Goal: Transaction & Acquisition: Purchase product/service

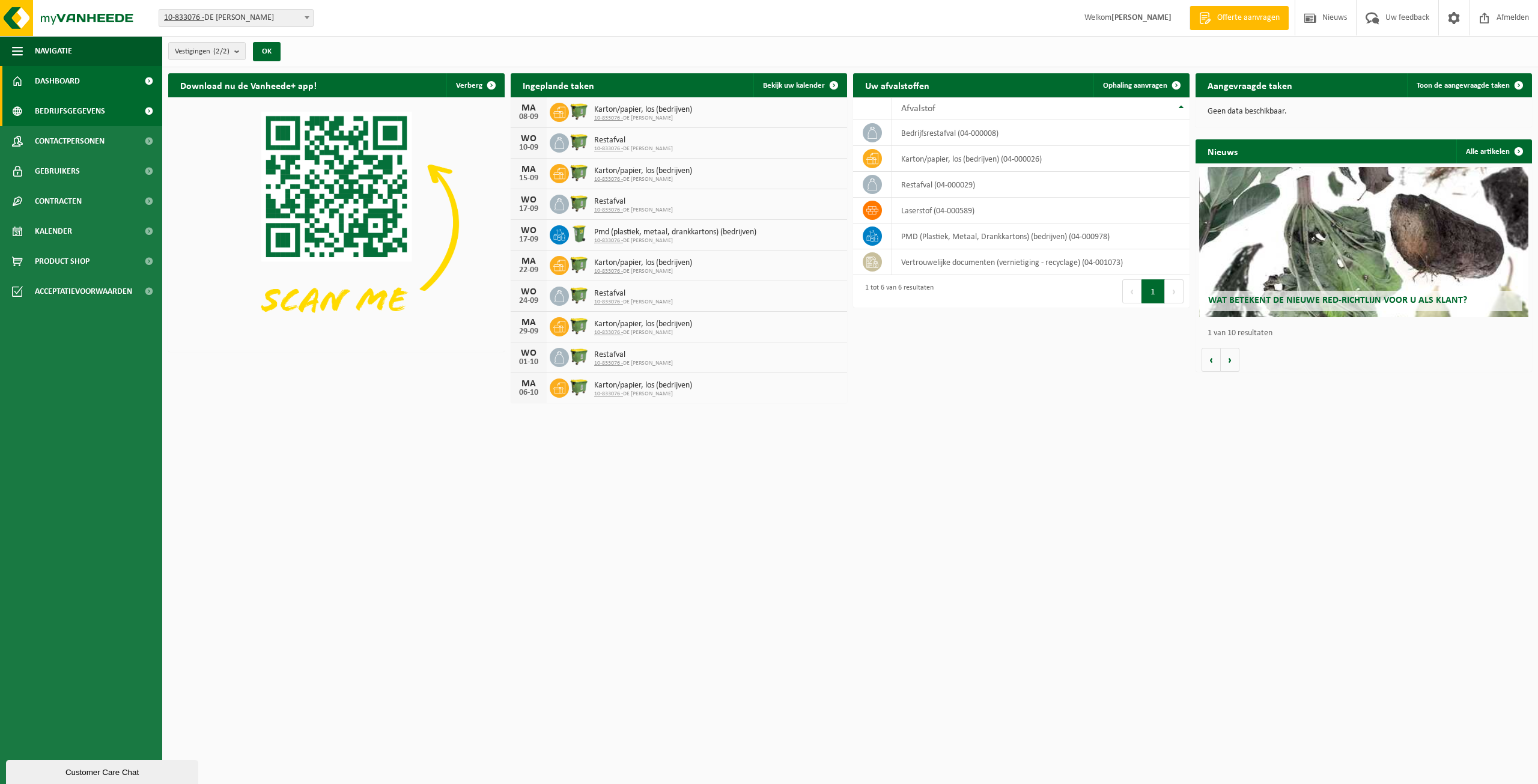
click at [68, 116] on span "Bedrijfsgegevens" at bounding box center [70, 111] width 70 height 30
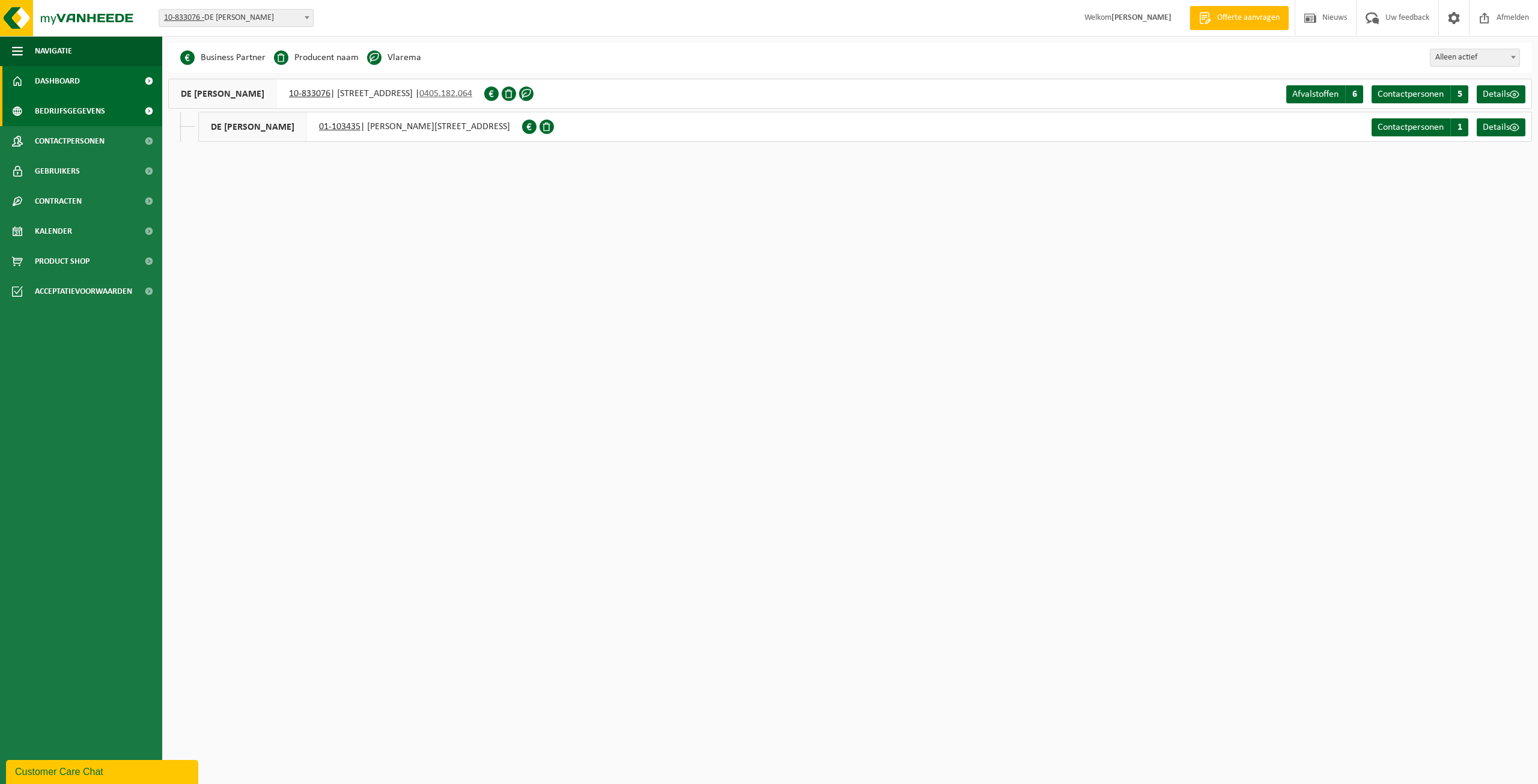
click at [79, 86] on span "Dashboard" at bounding box center [57, 81] width 45 height 30
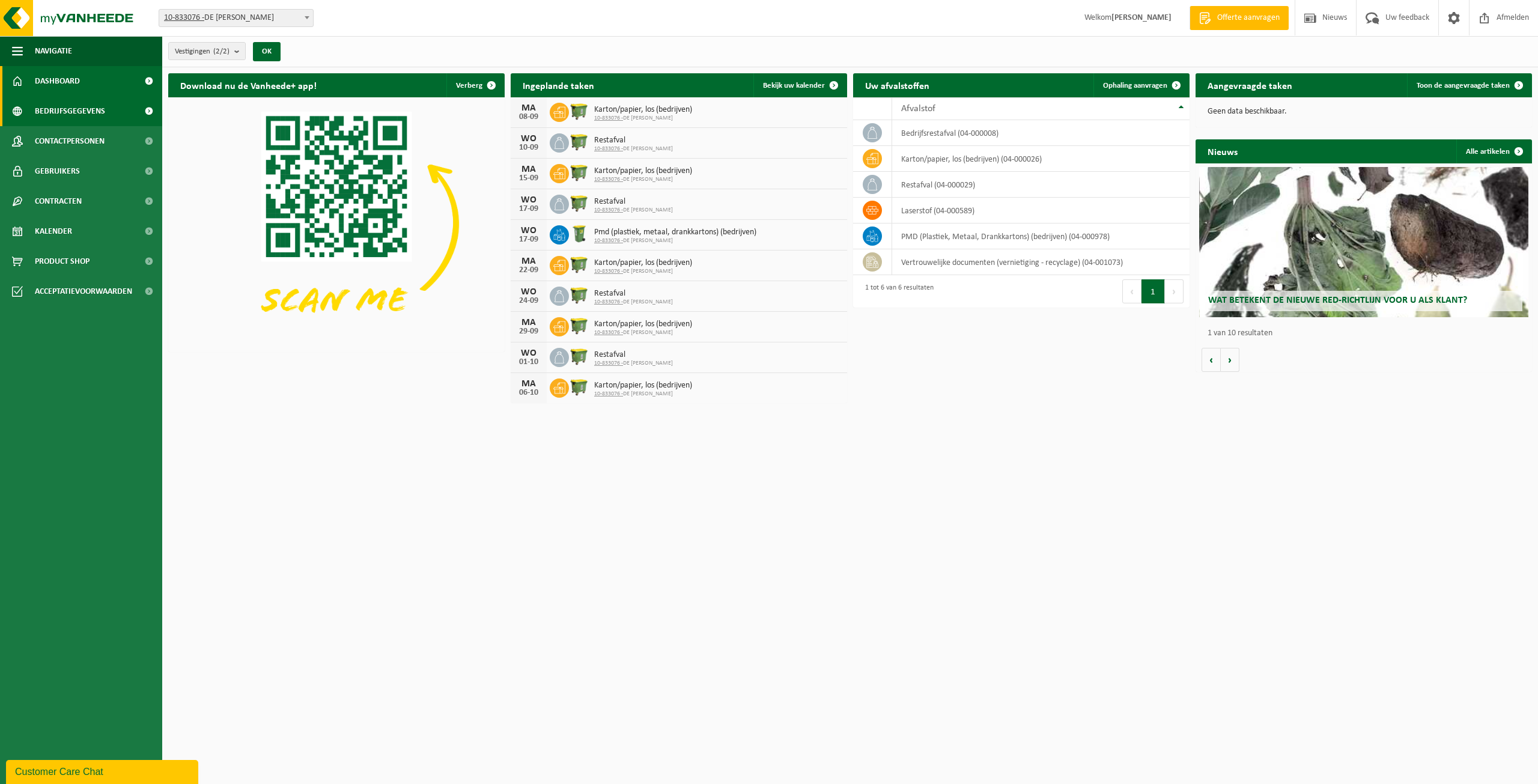
click at [48, 112] on span "Bedrijfsgegevens" at bounding box center [70, 111] width 70 height 30
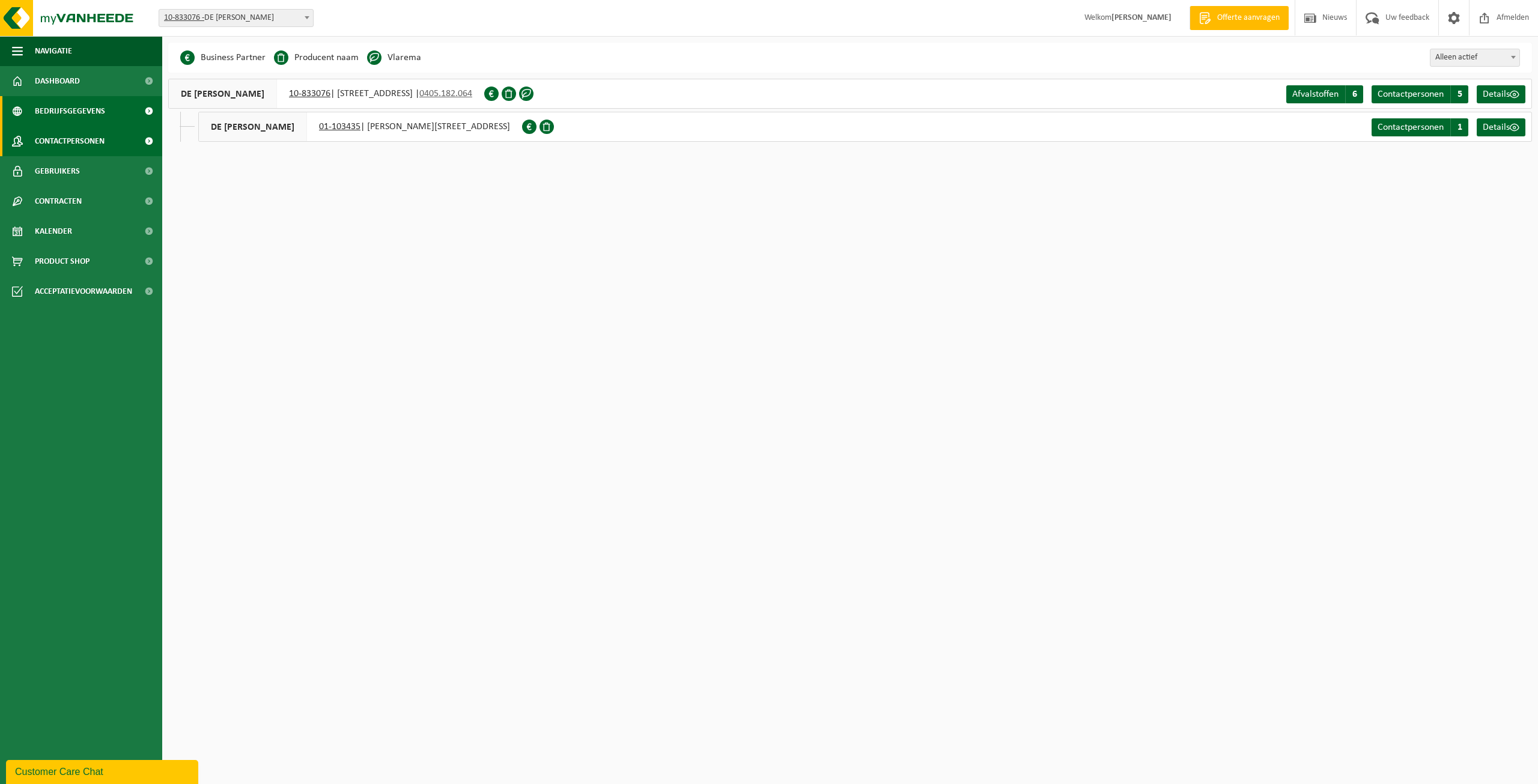
click at [68, 149] on span "Contactpersonen" at bounding box center [70, 141] width 70 height 30
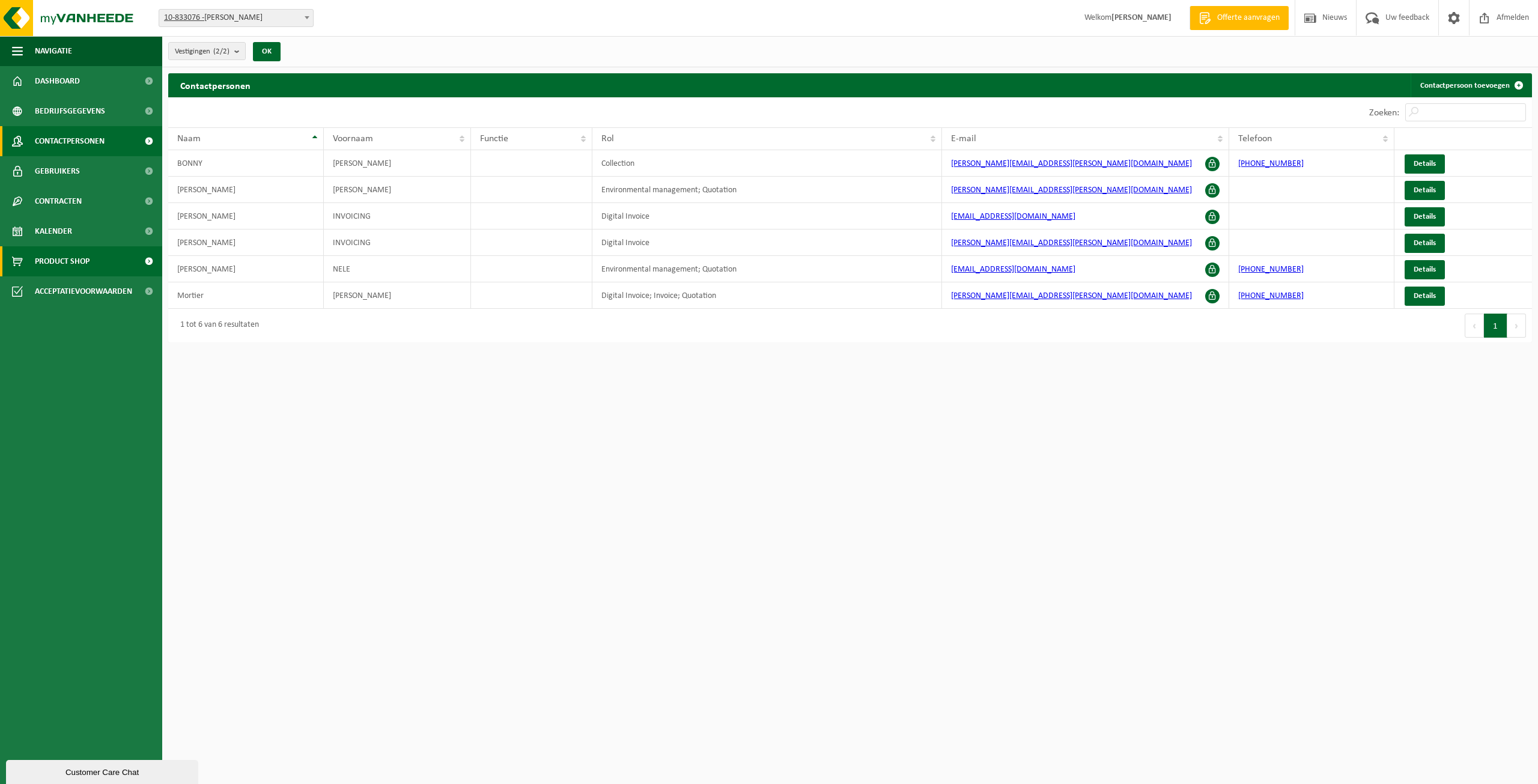
click at [60, 260] on span "Product Shop" at bounding box center [62, 261] width 55 height 30
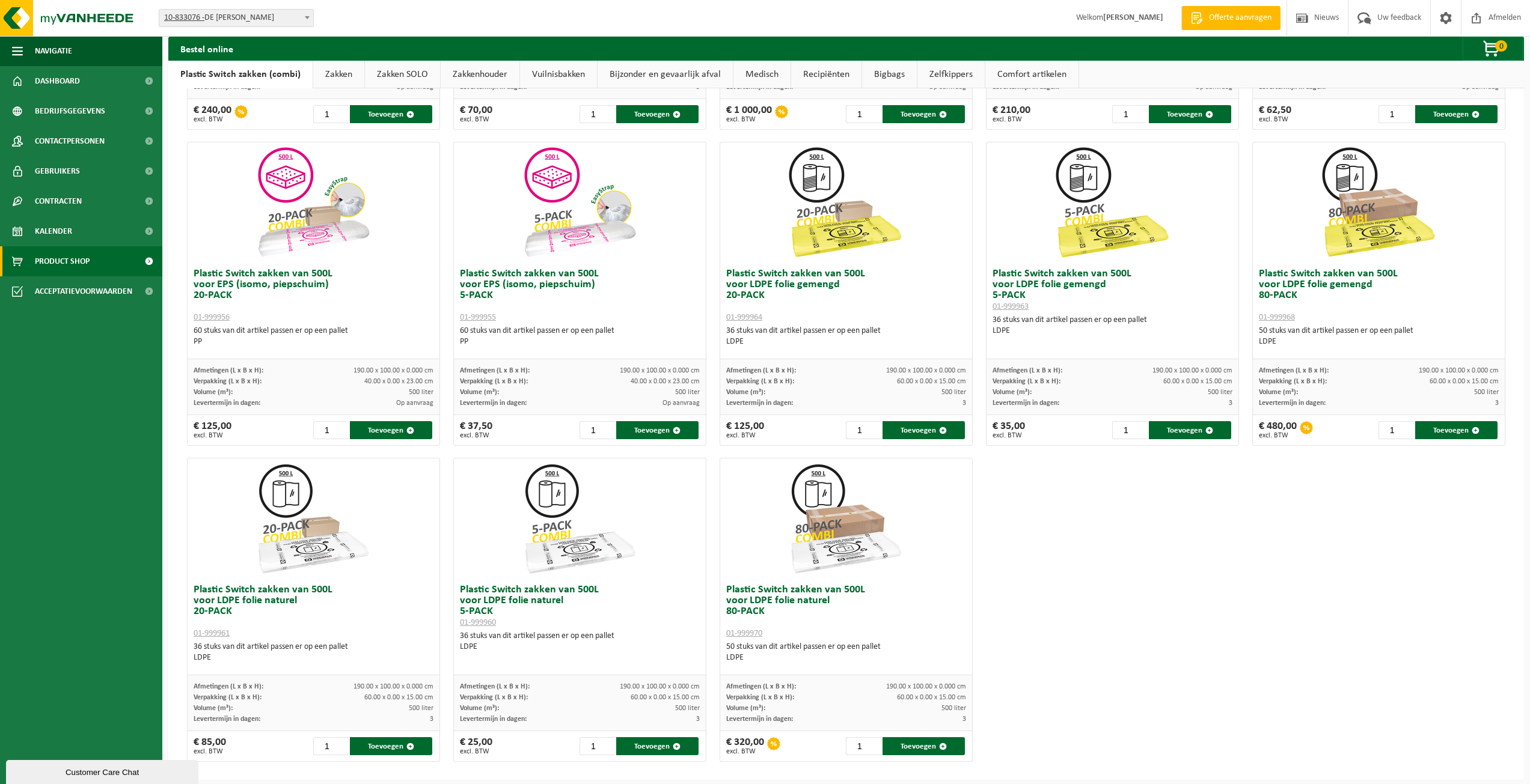
scroll to position [344, 0]
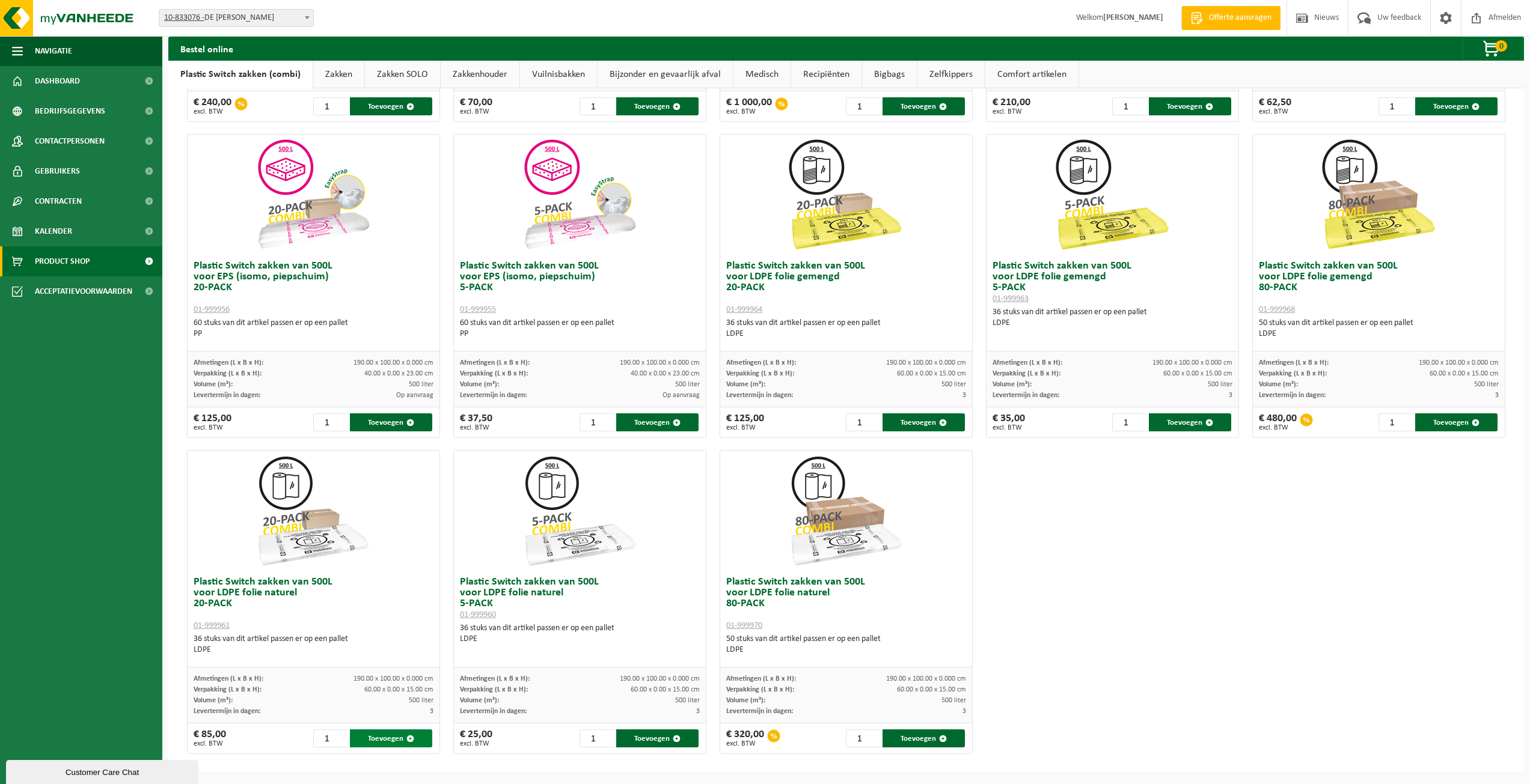
click at [375, 732] on button "Toevoegen" at bounding box center [391, 738] width 82 height 18
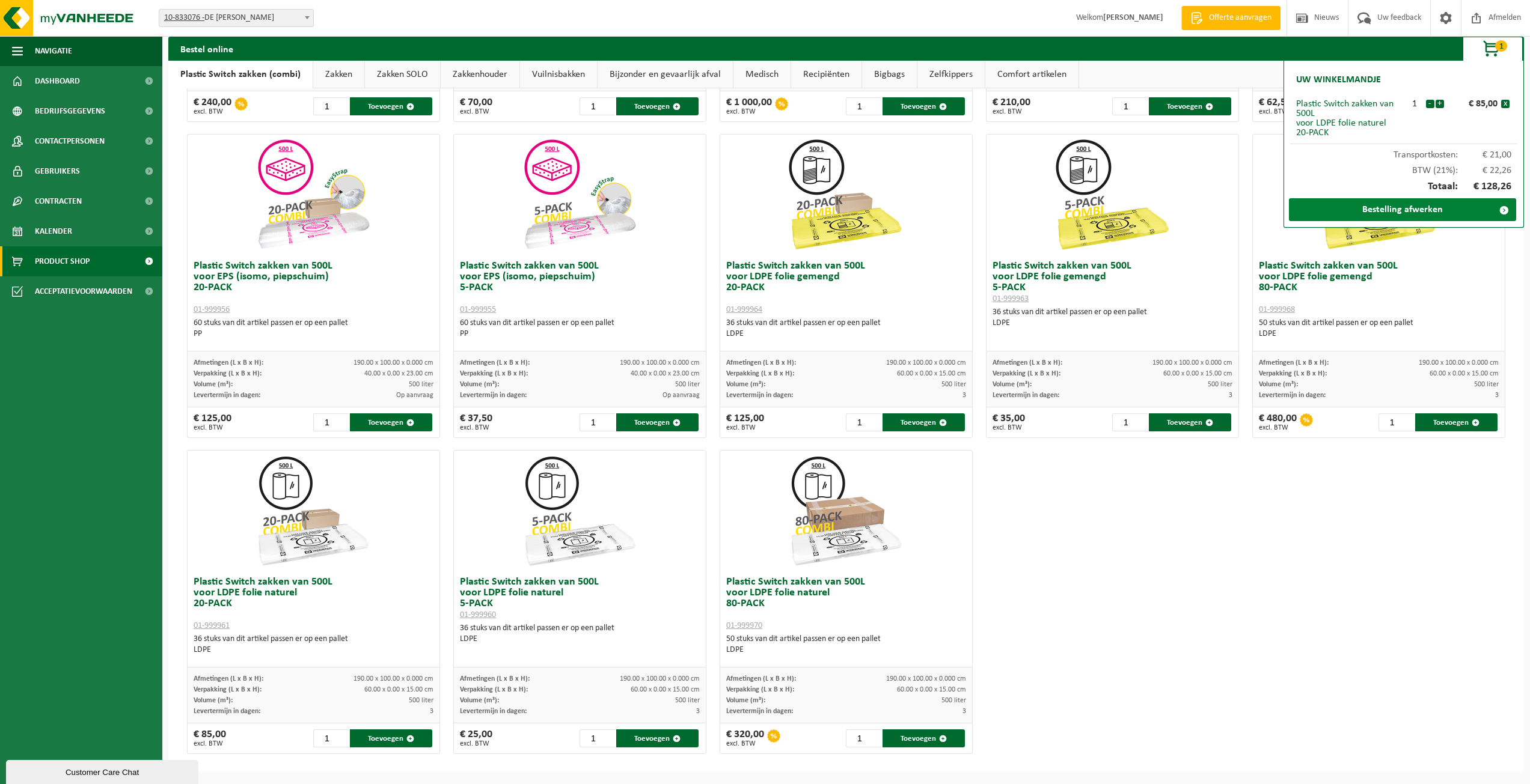
click at [1462, 203] on link "Bestelling afwerken" at bounding box center [1401, 209] width 227 height 23
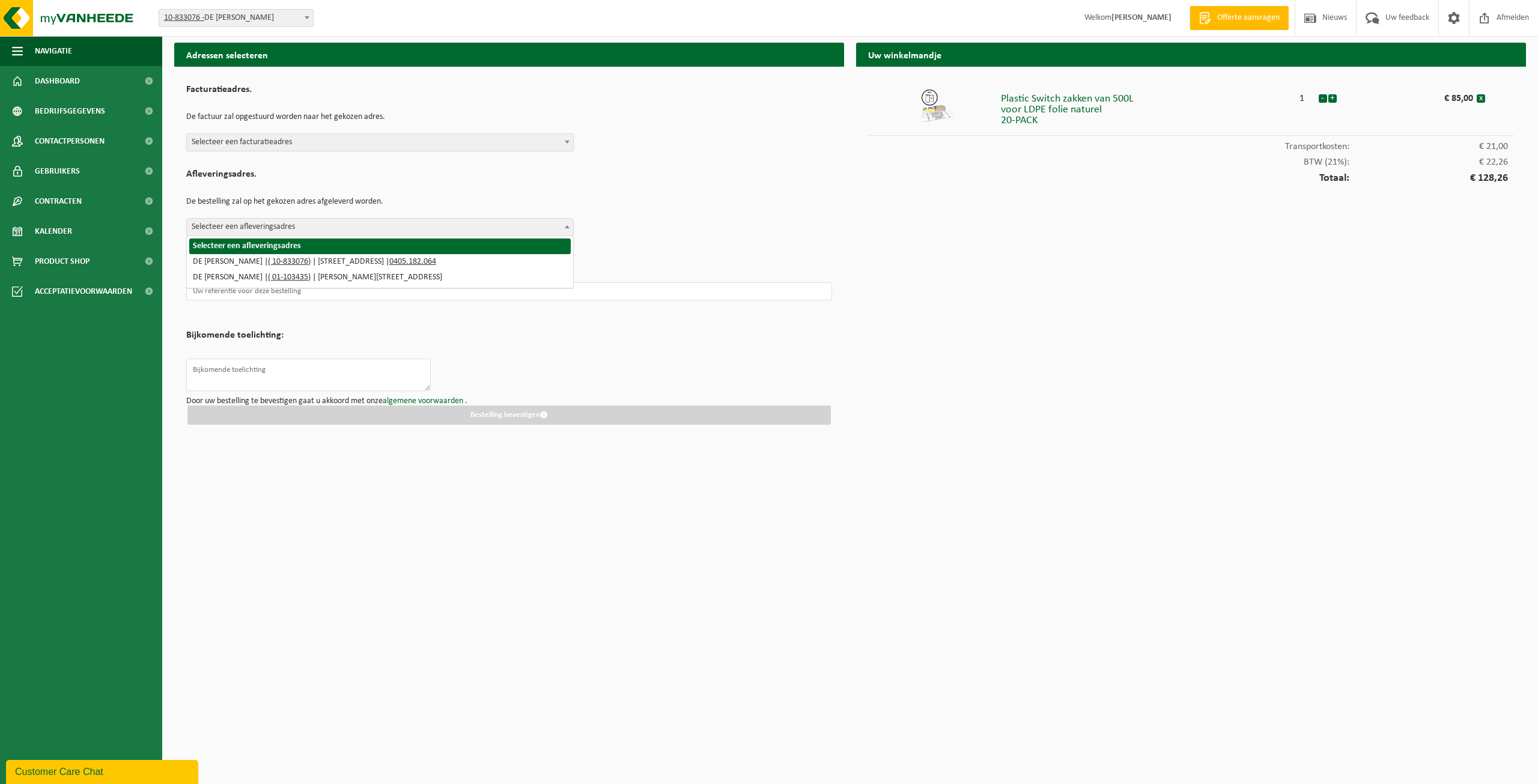
click at [510, 229] on span "Selecteer een afleveringsadres" at bounding box center [379, 227] width 386 height 17
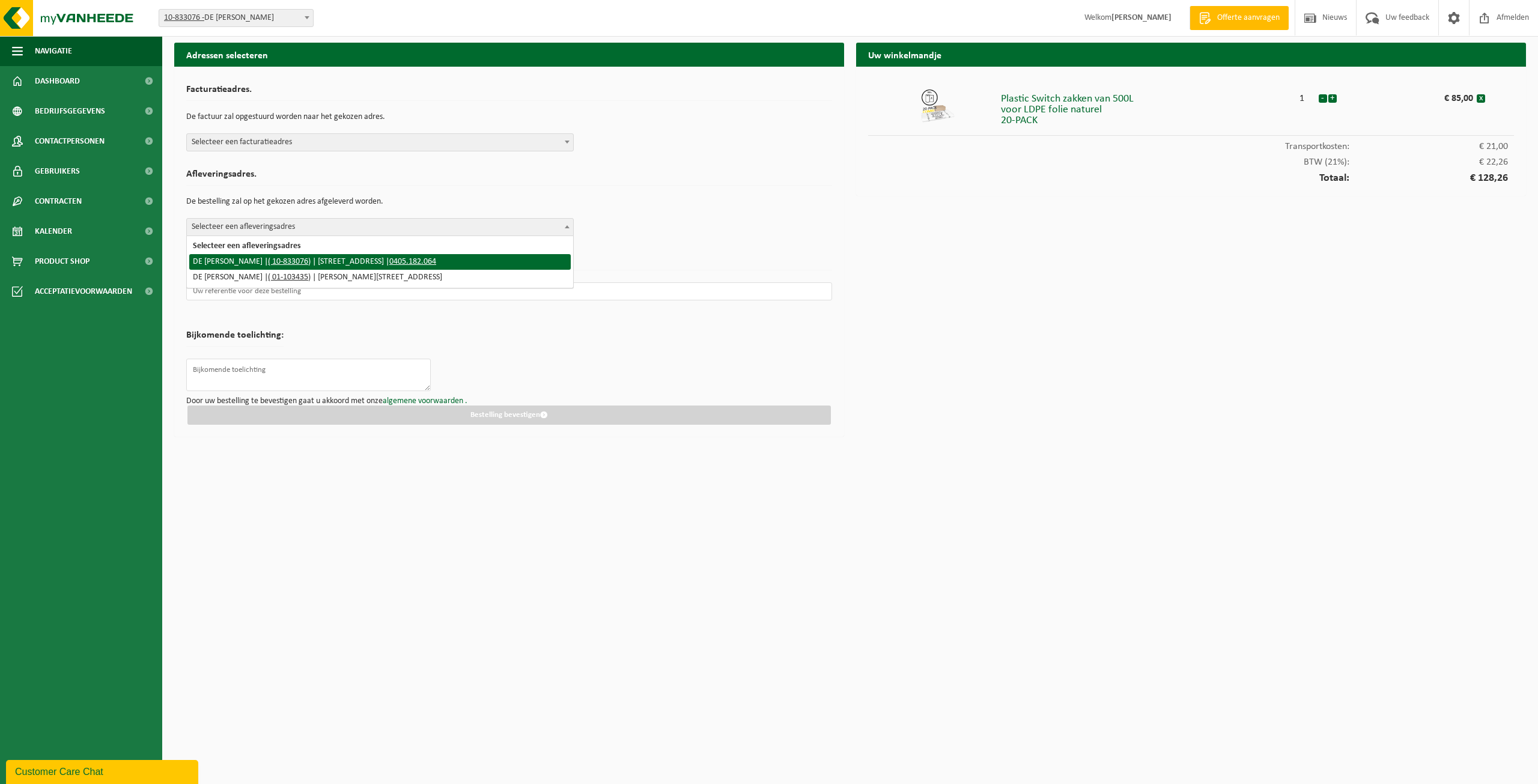
select select "89359"
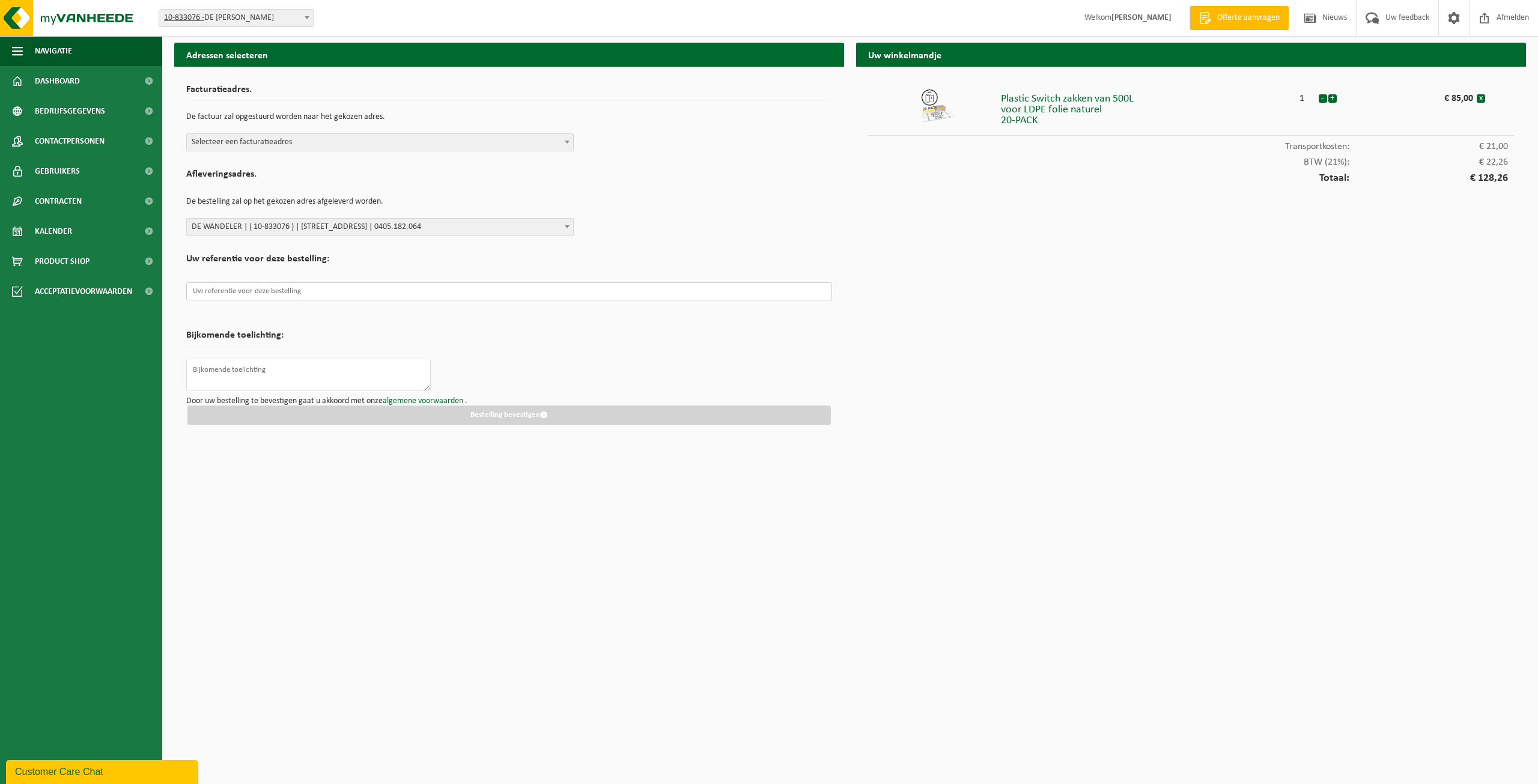
click at [398, 288] on input "text" at bounding box center [508, 291] width 646 height 18
click at [390, 142] on span "Selecteer een facturatieadres" at bounding box center [379, 142] width 386 height 17
select select "89359"
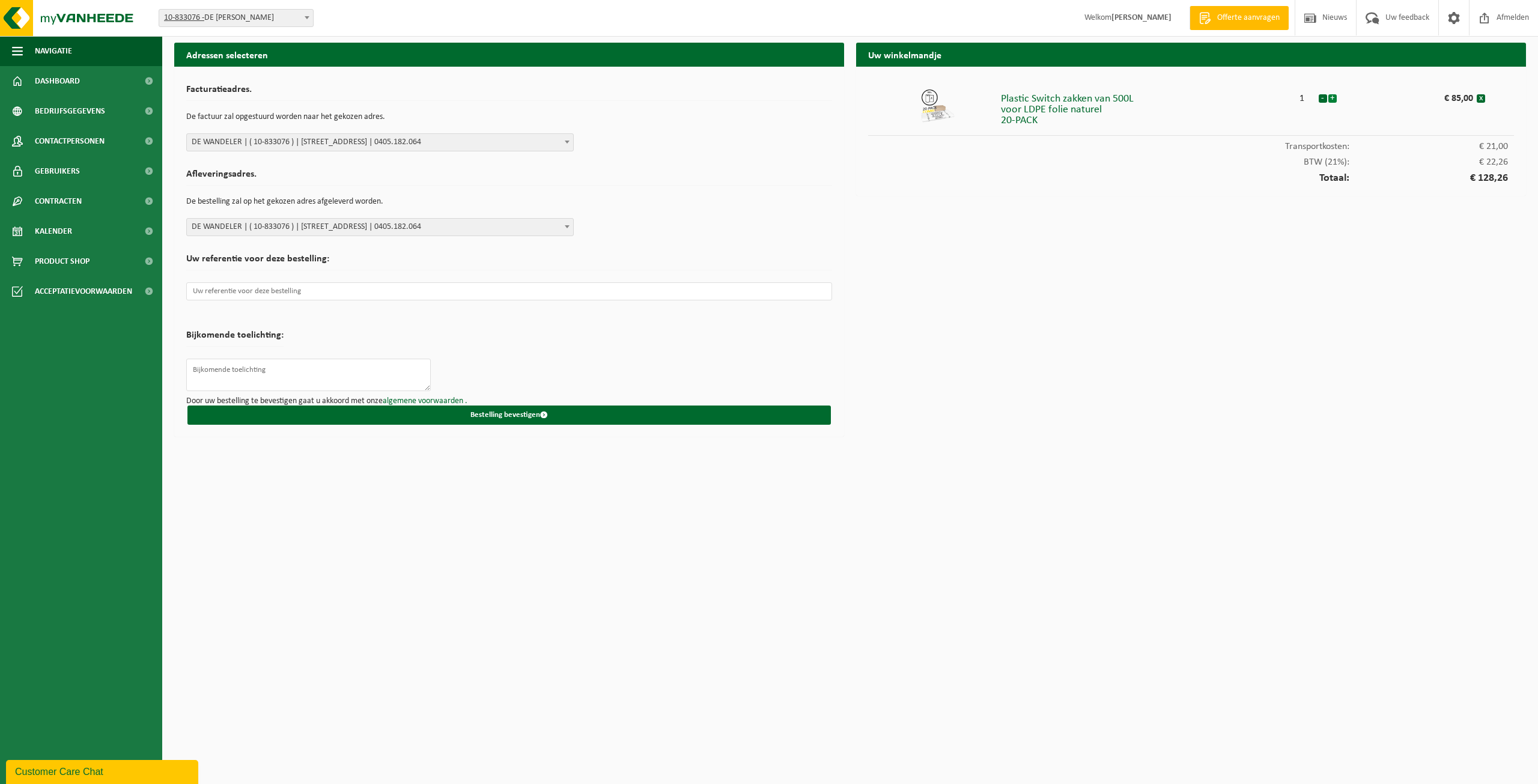
click at [1333, 100] on button "+" at bounding box center [1333, 98] width 9 height 9
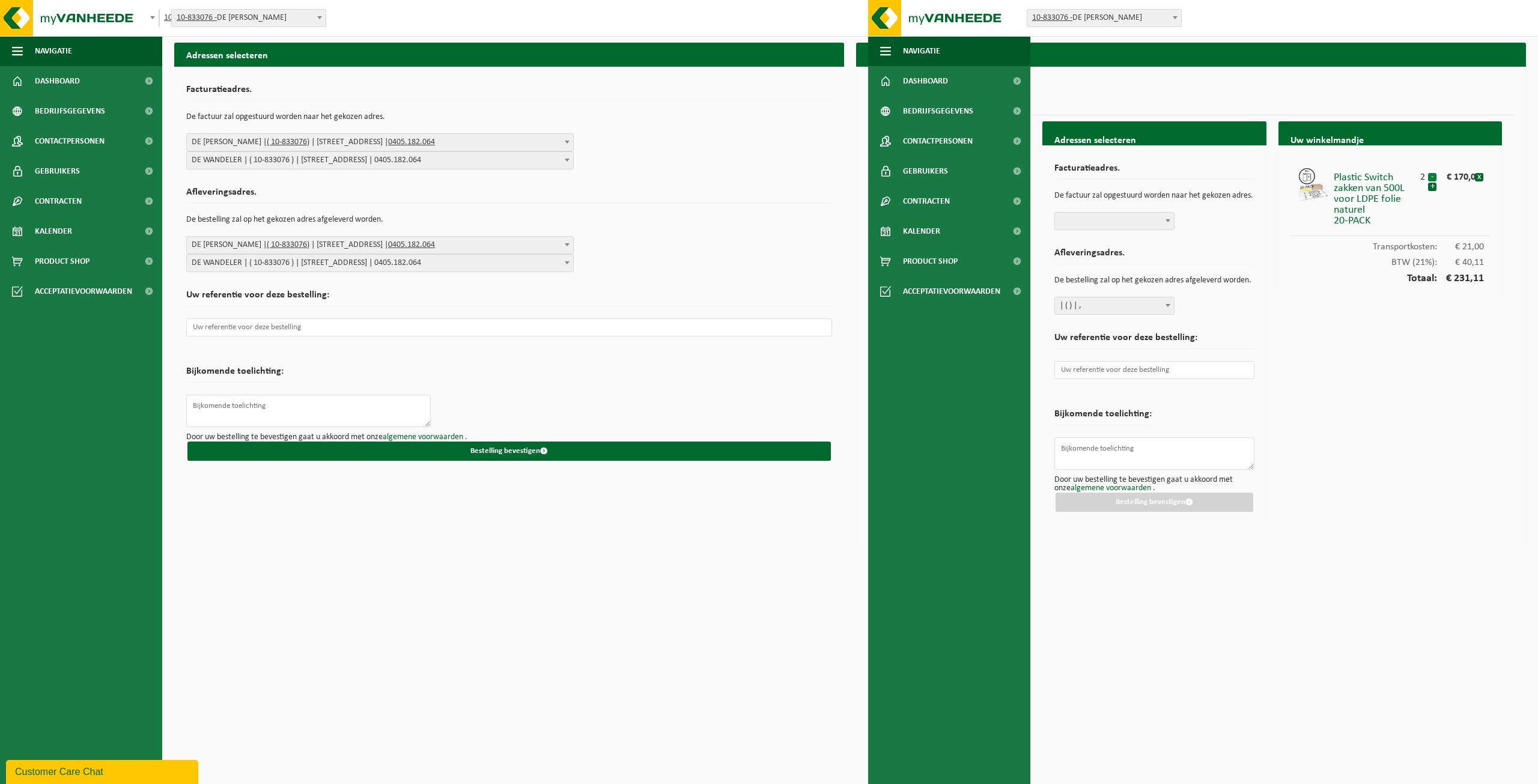
click at [1432, 177] on button "-" at bounding box center [1432, 177] width 9 height 9
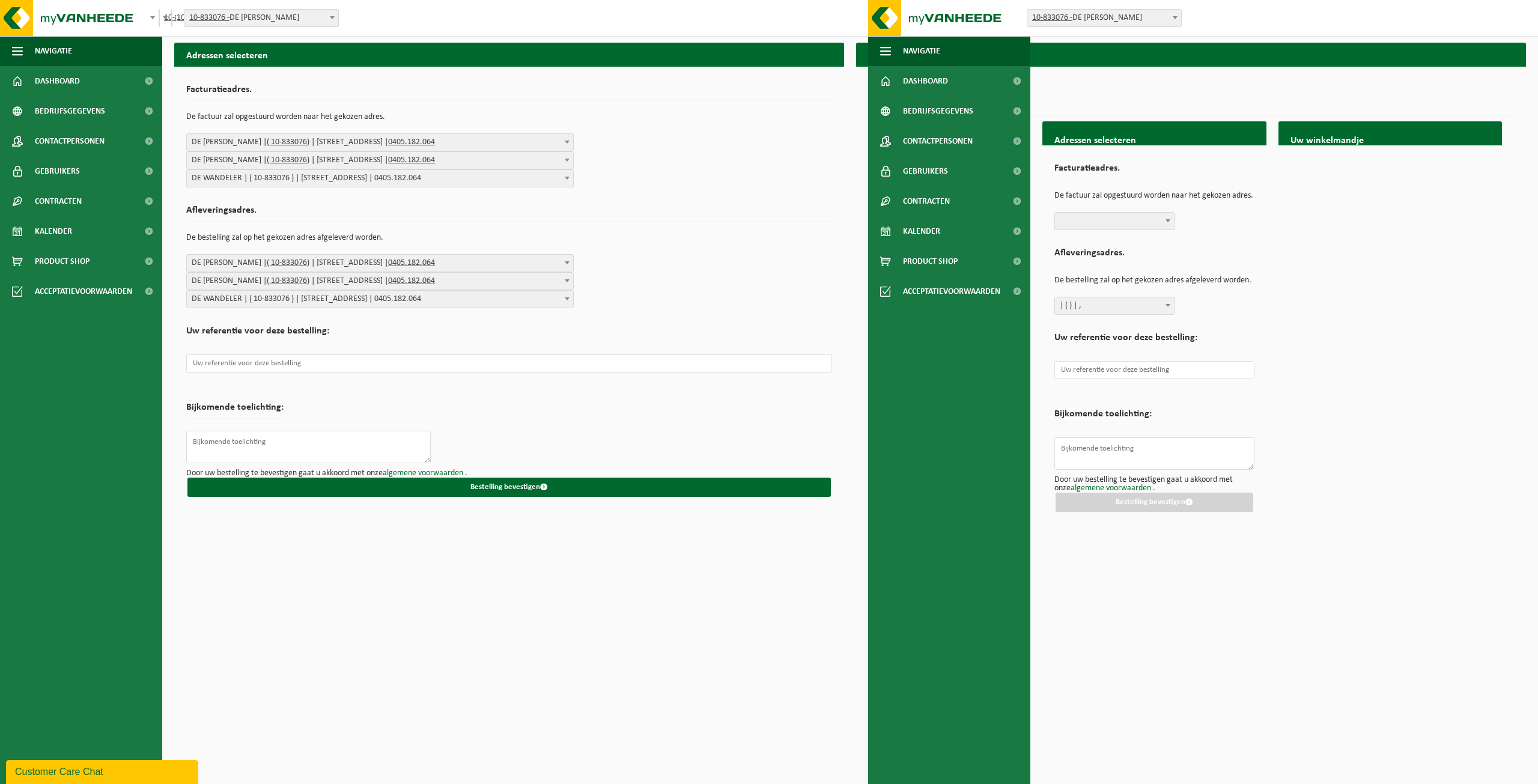
click at [1118, 307] on span "| ( ) | ," at bounding box center [1115, 306] width 119 height 17
click at [1121, 227] on span at bounding box center [1115, 221] width 120 height 18
click at [1163, 215] on span at bounding box center [1168, 220] width 12 height 15
click at [1103, 169] on h2 "Facturatieadres." at bounding box center [1154, 171] width 200 height 16
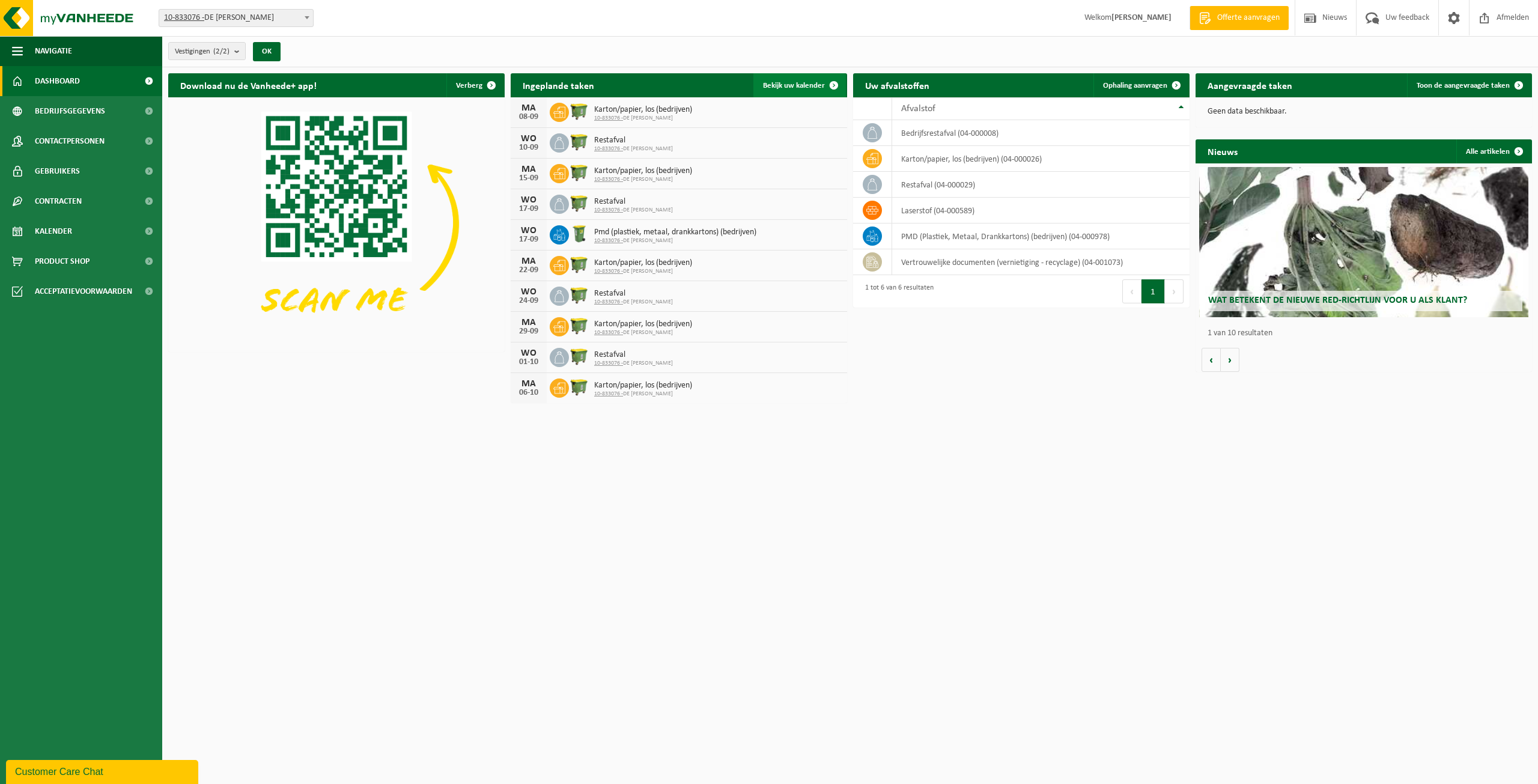
click at [797, 88] on span "Bekijk uw kalender" at bounding box center [794, 86] width 62 height 8
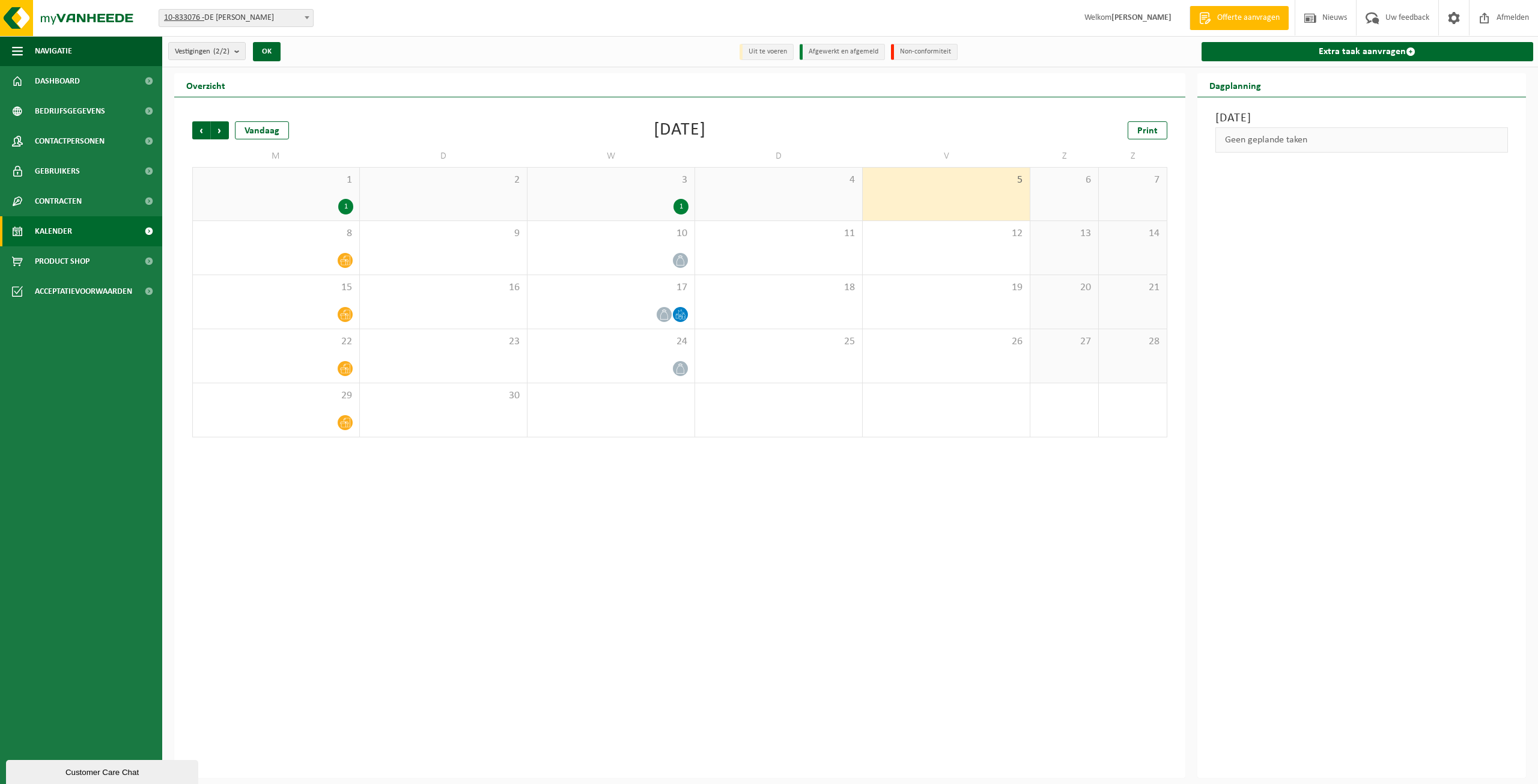
click at [345, 203] on div "1" at bounding box center [346, 206] width 15 height 15
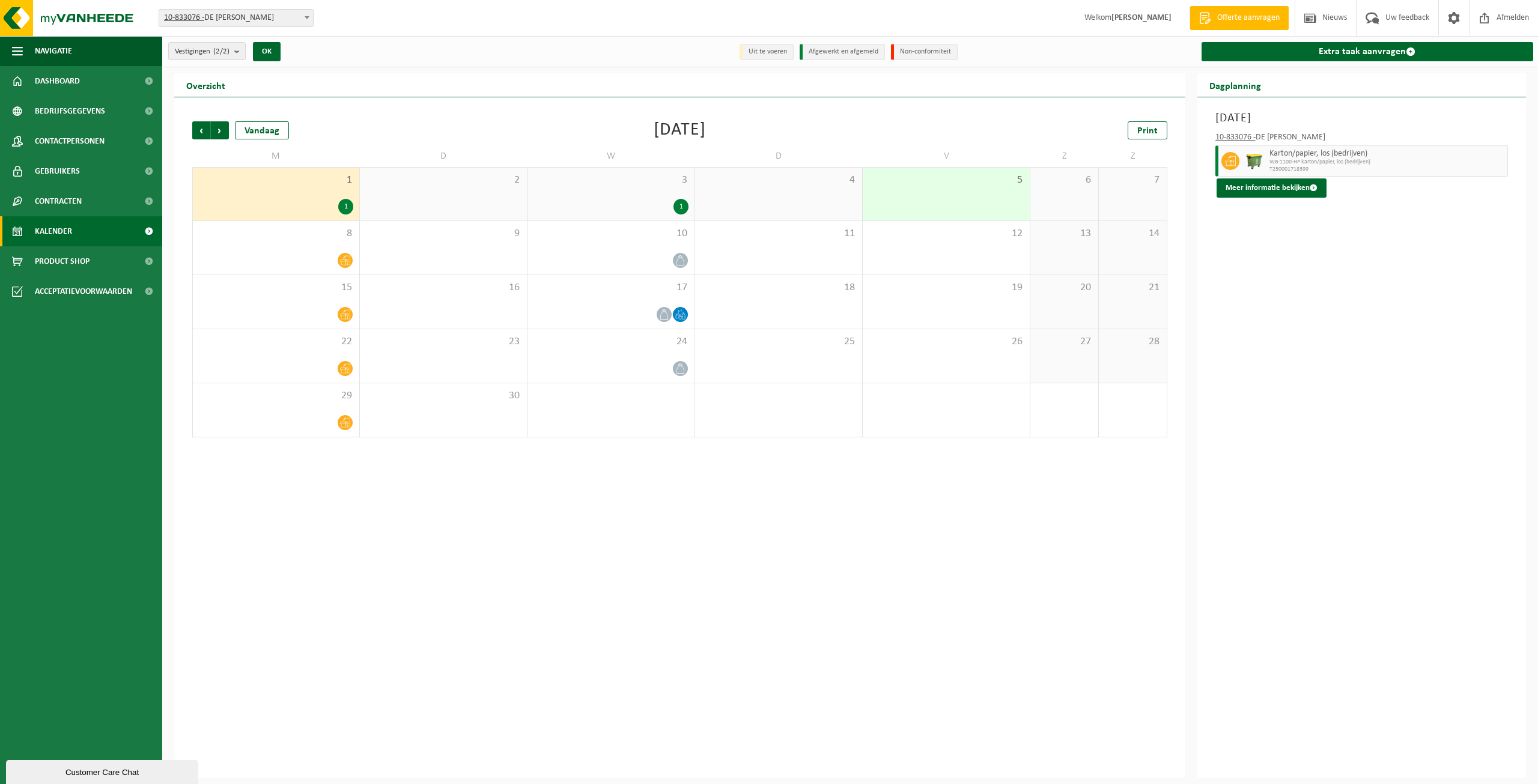
click at [682, 205] on div "1" at bounding box center [681, 206] width 15 height 15
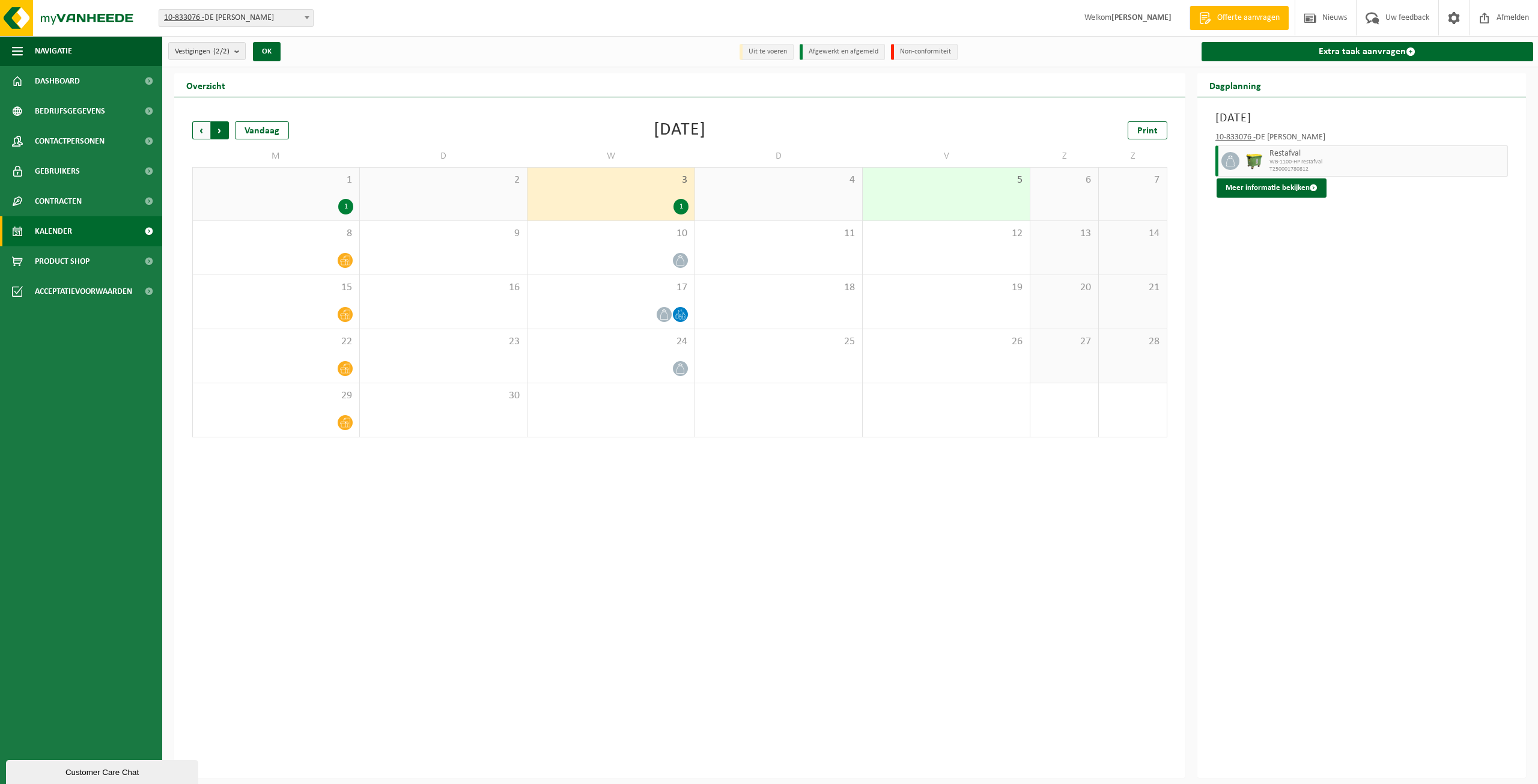
click at [202, 128] on span "Vorige" at bounding box center [201, 130] width 18 height 18
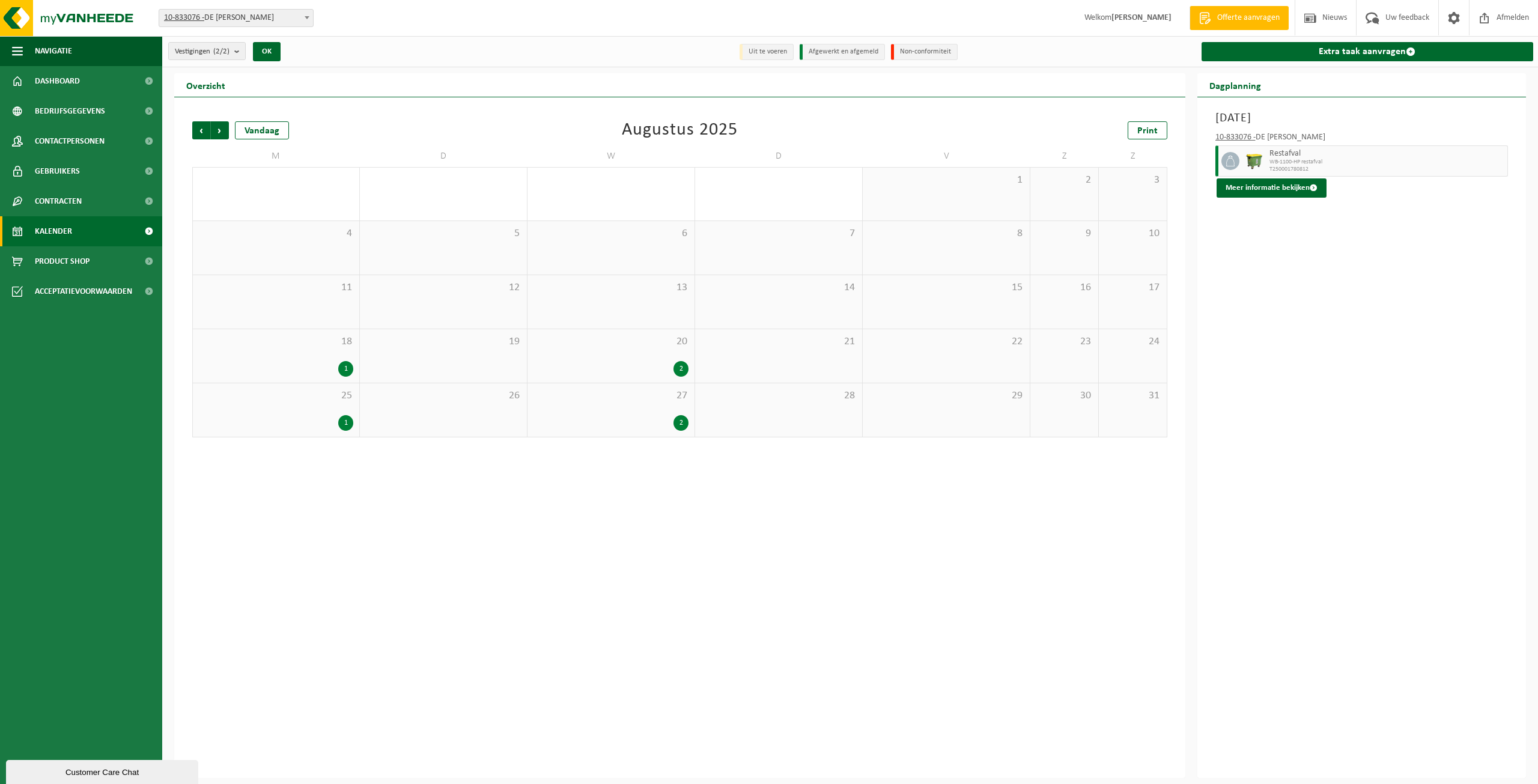
click at [684, 419] on div "2" at bounding box center [681, 423] width 15 height 15
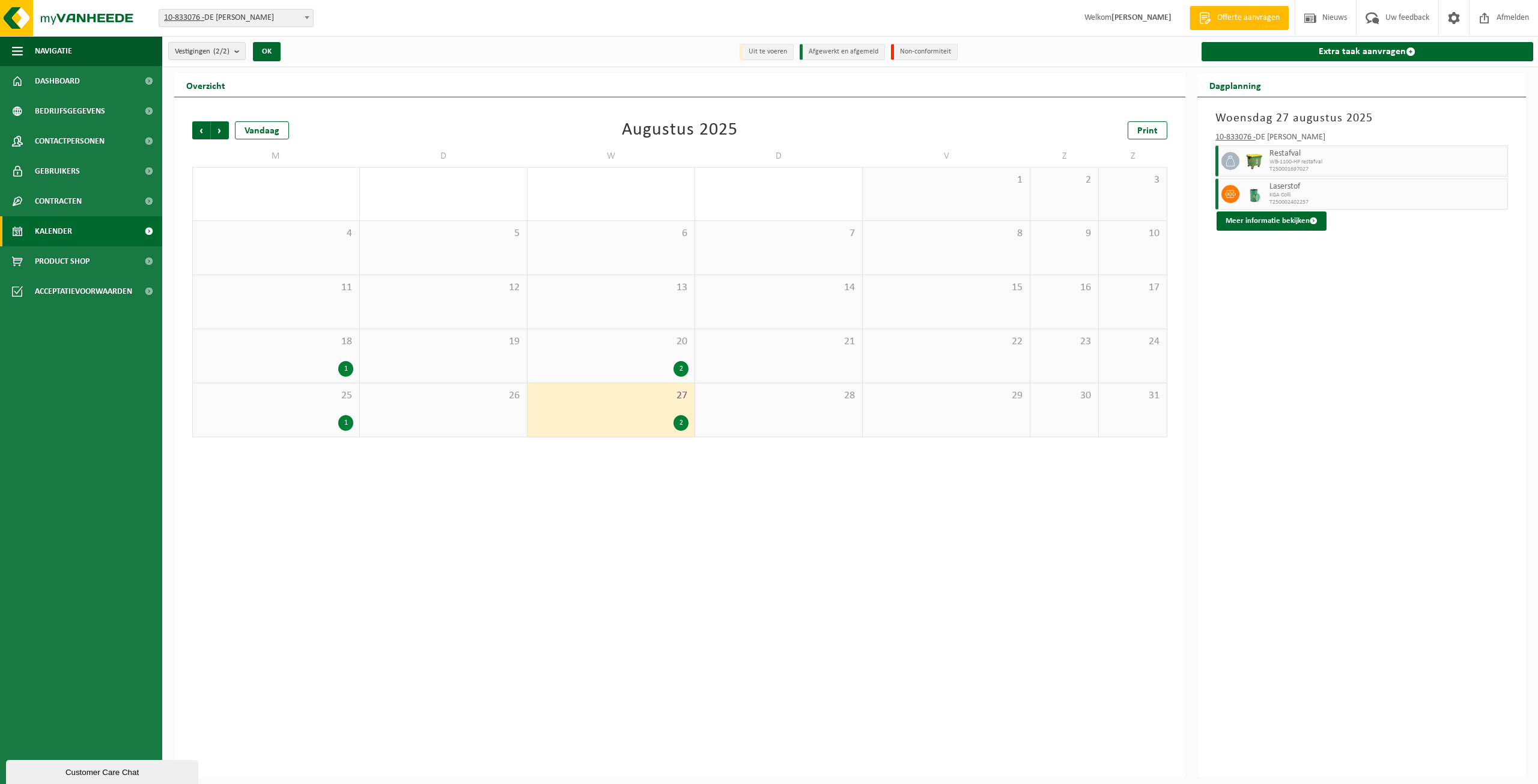
click at [657, 353] on div "20 2" at bounding box center [611, 356] width 167 height 54
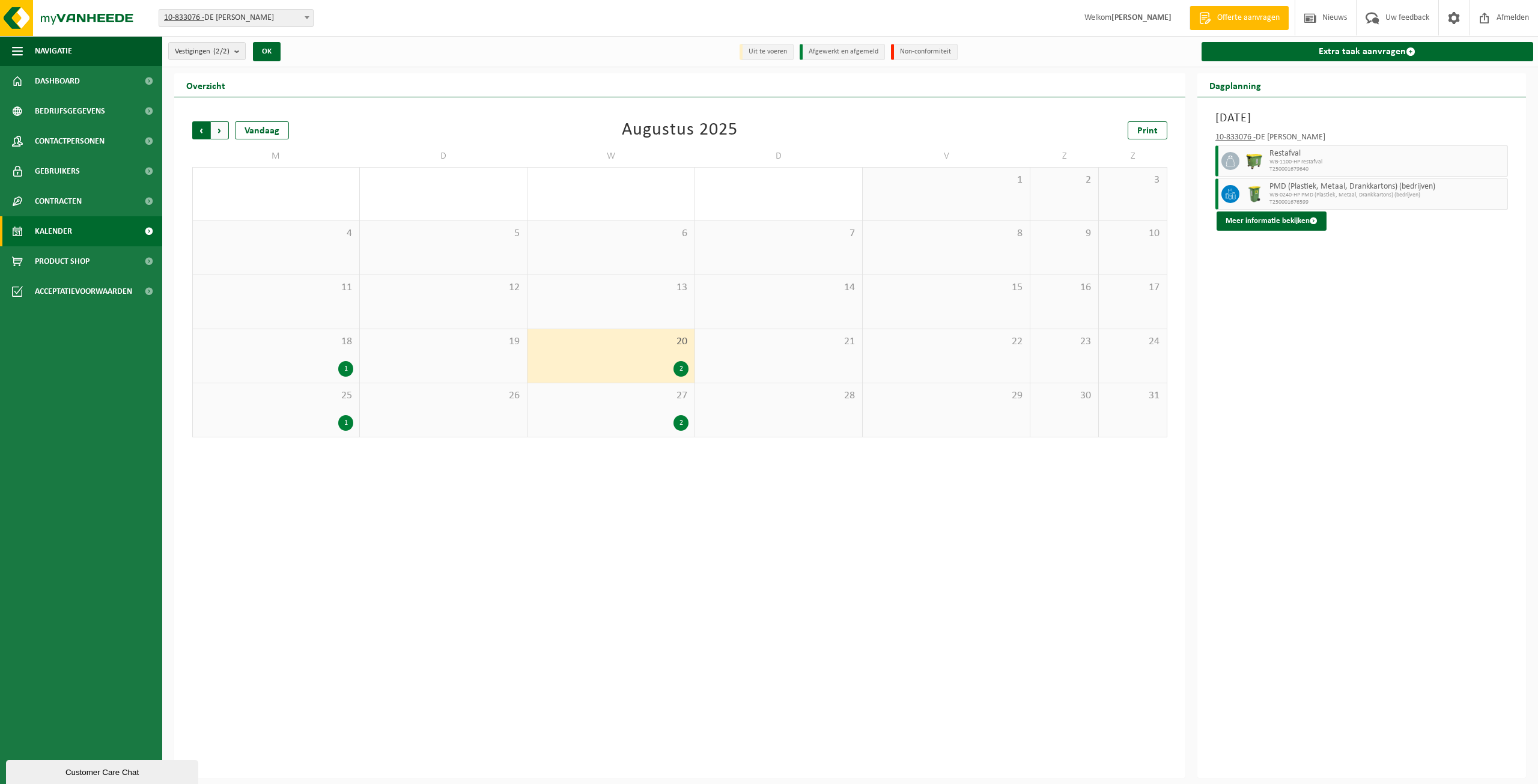
click at [222, 130] on span "Volgende" at bounding box center [219, 130] width 18 height 18
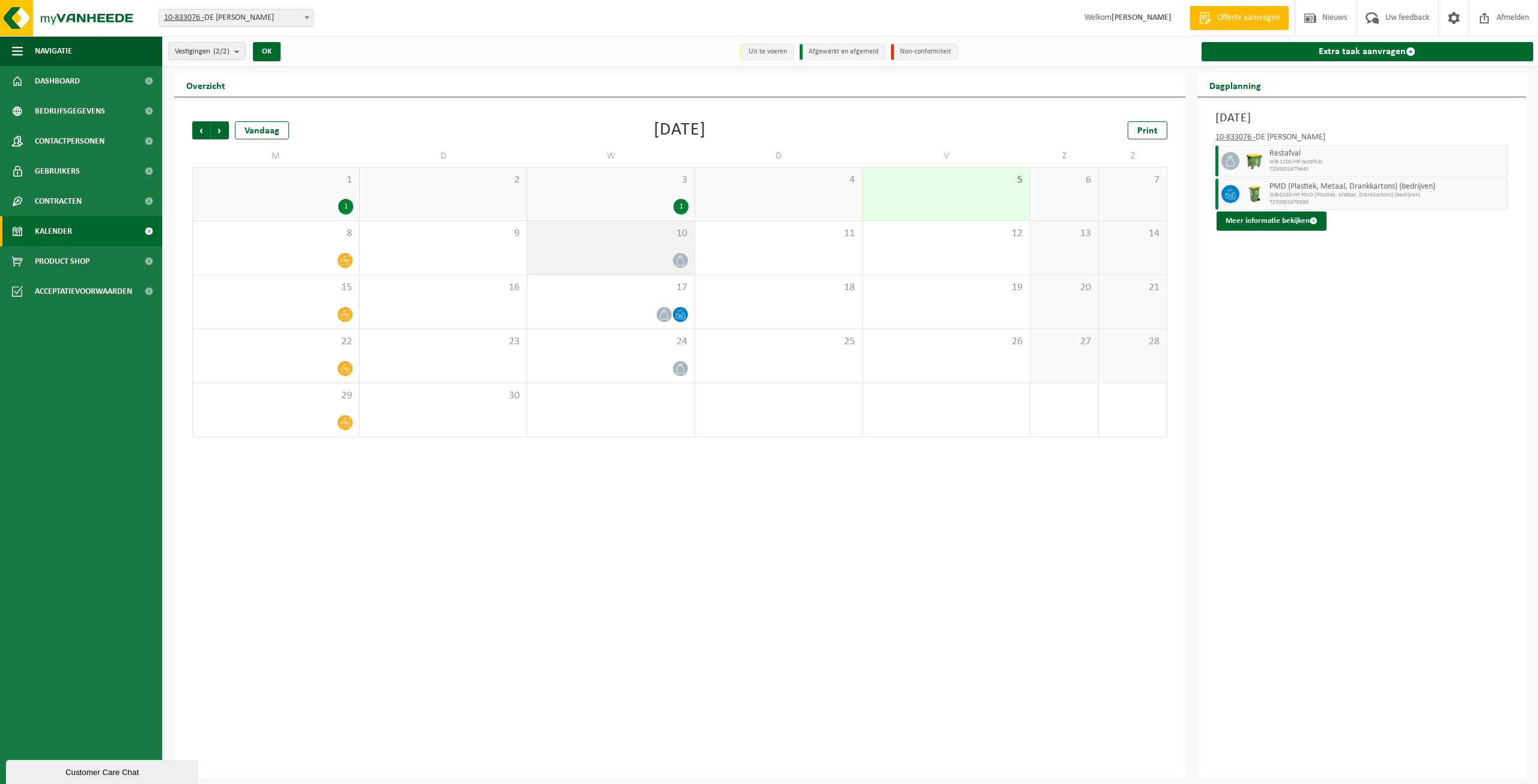
click at [664, 262] on div at bounding box center [611, 260] width 155 height 16
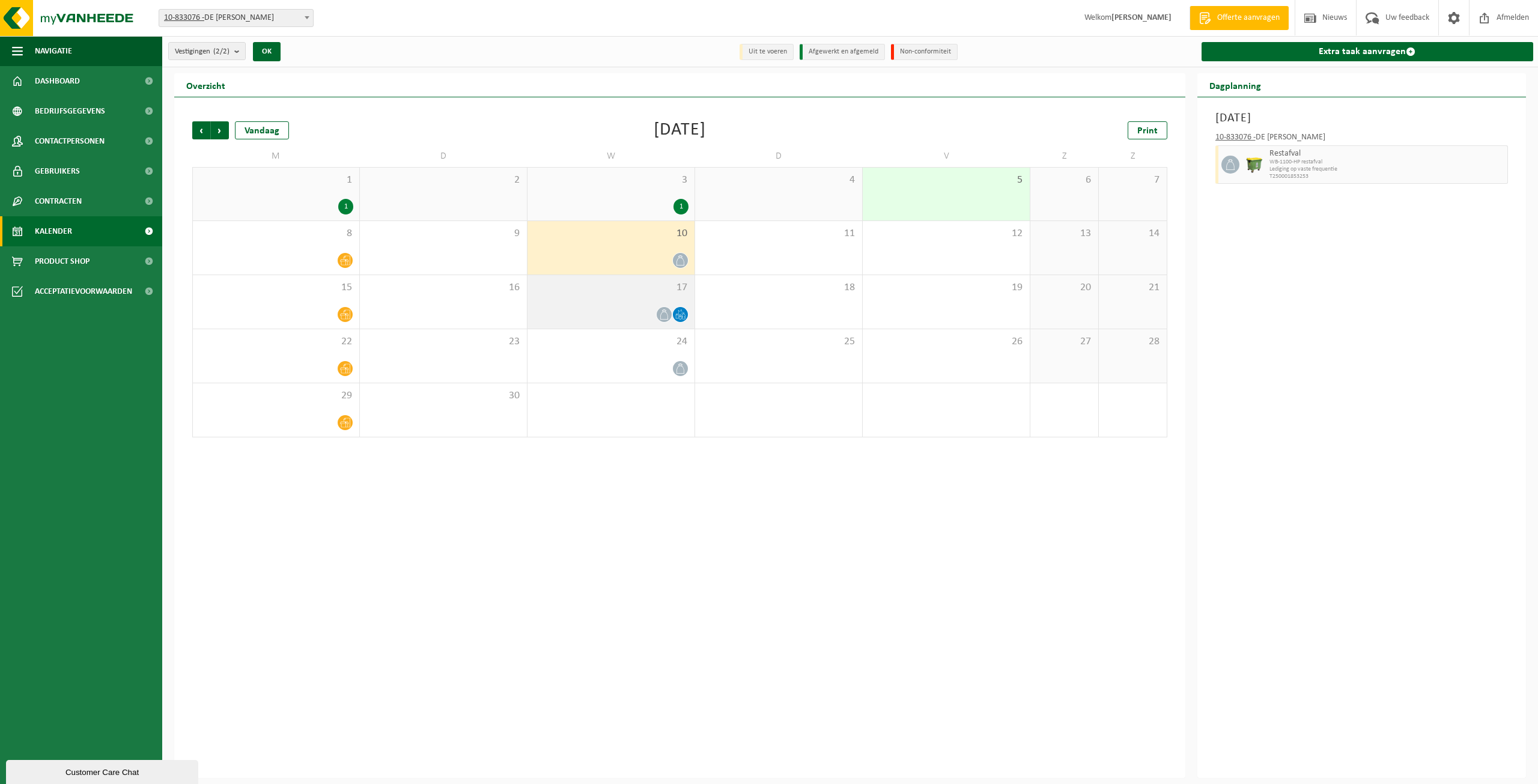
click at [668, 311] on icon at bounding box center [664, 314] width 10 height 10
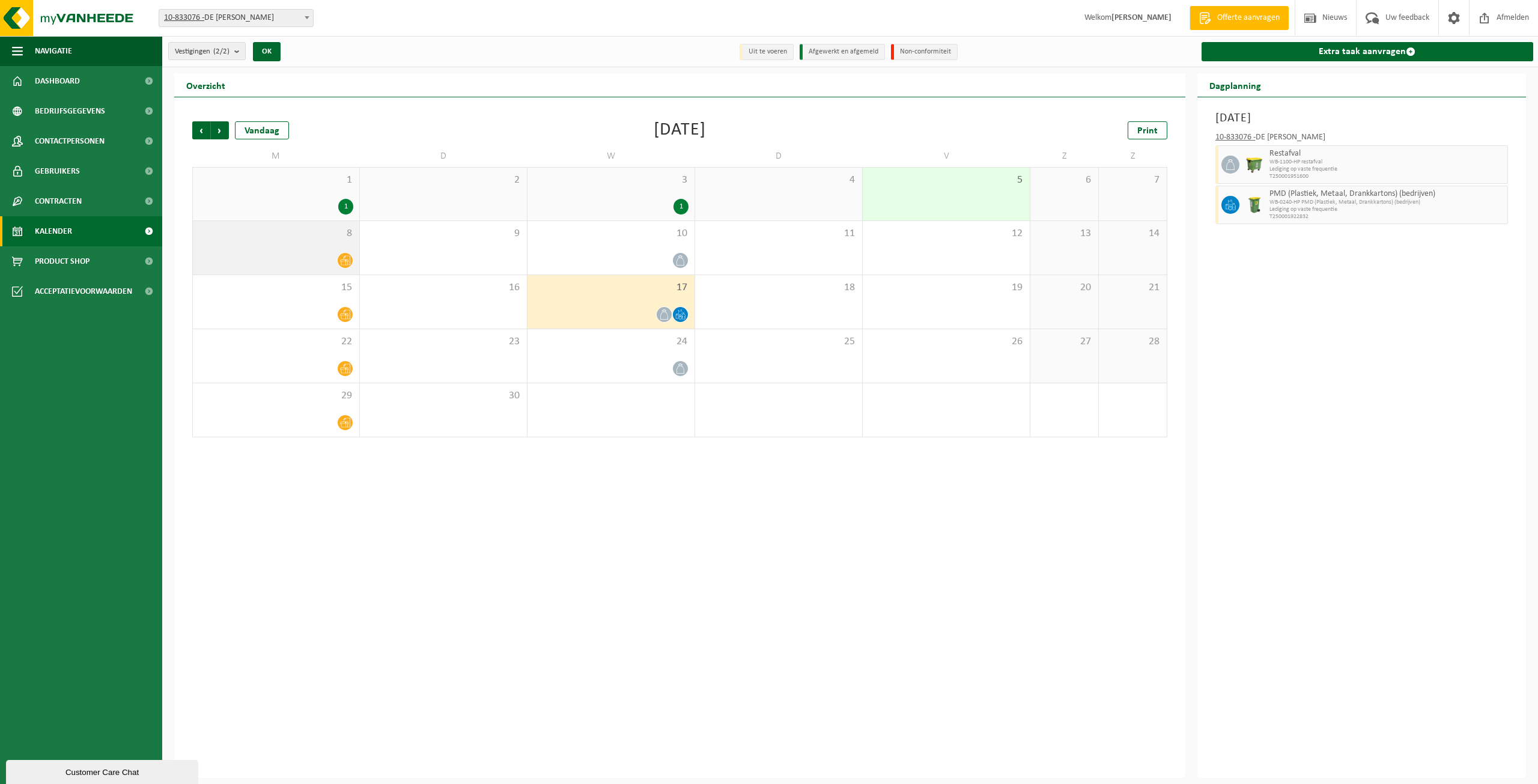
click at [334, 259] on div at bounding box center [276, 260] width 155 height 16
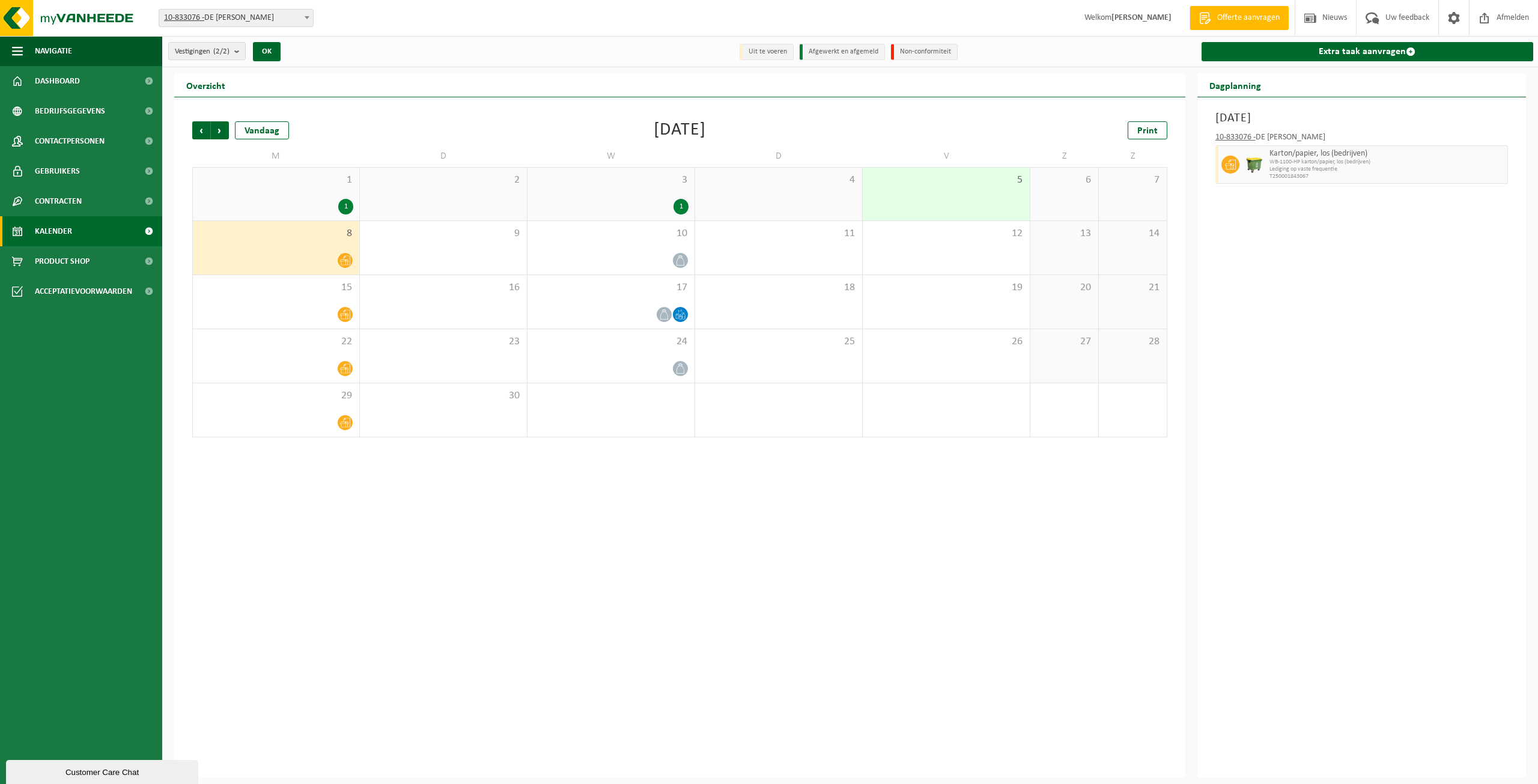
click at [348, 262] on icon at bounding box center [345, 261] width 10 height 9
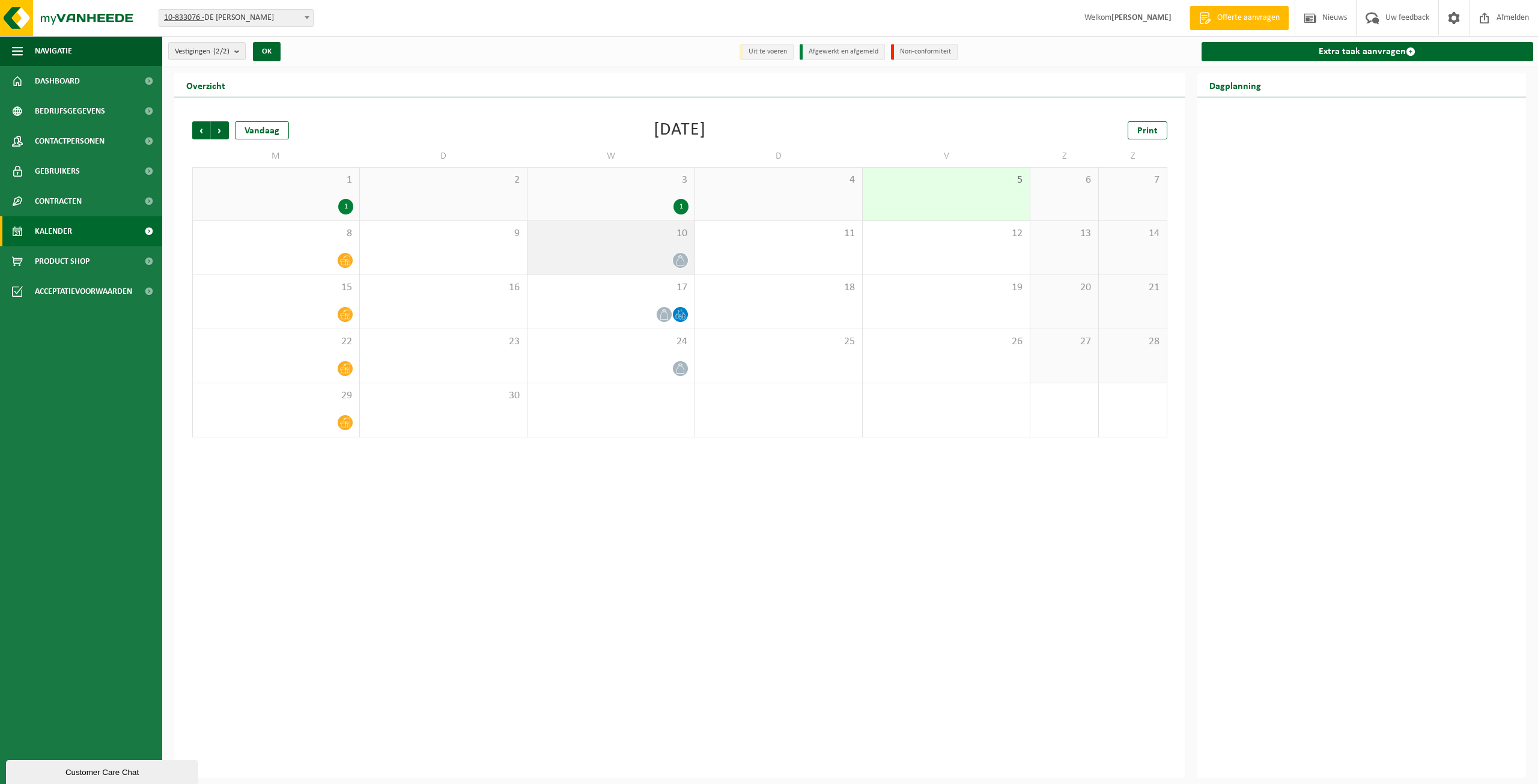
click at [642, 235] on span "10" at bounding box center [611, 233] width 155 height 13
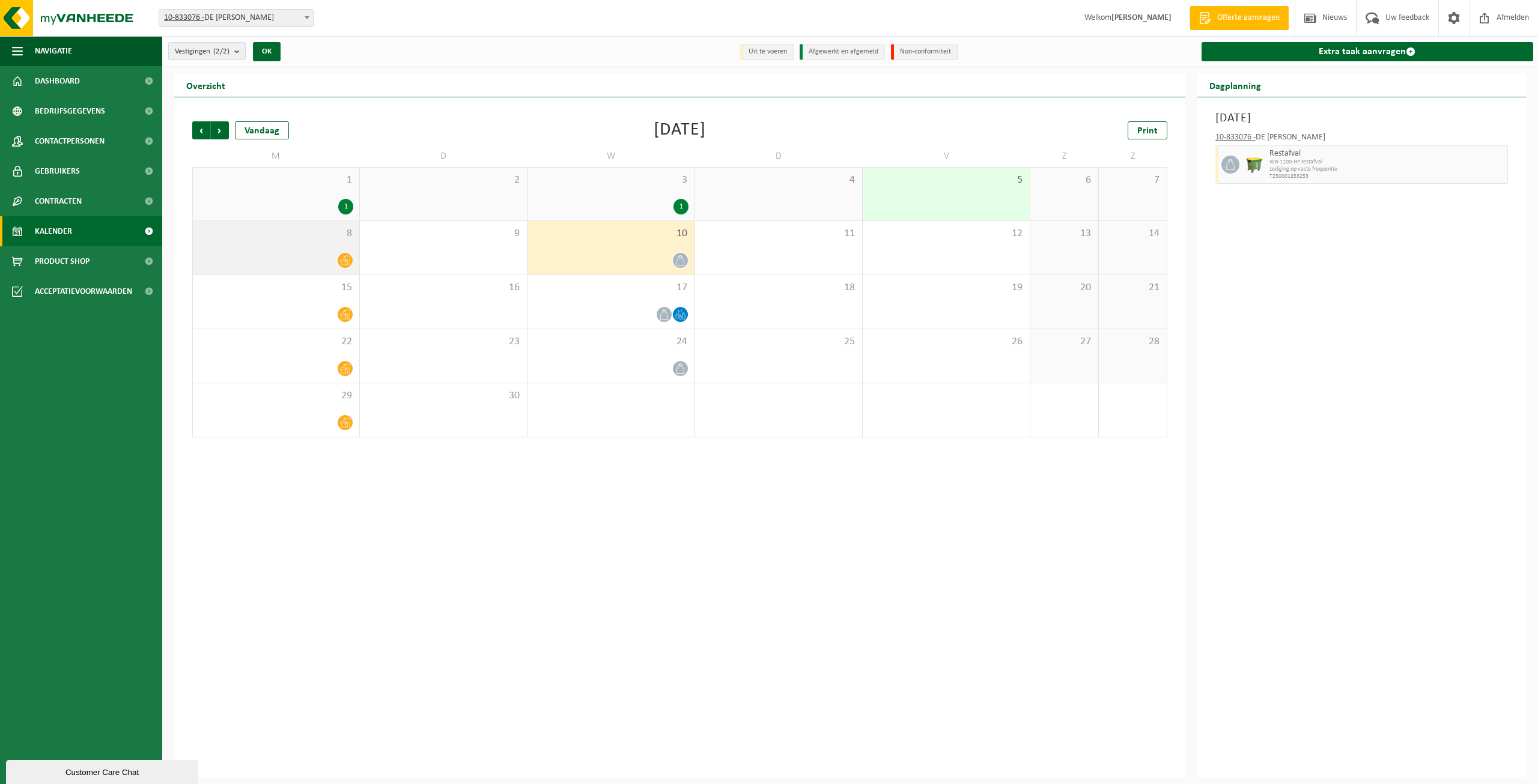
click at [320, 254] on div at bounding box center [276, 260] width 155 height 16
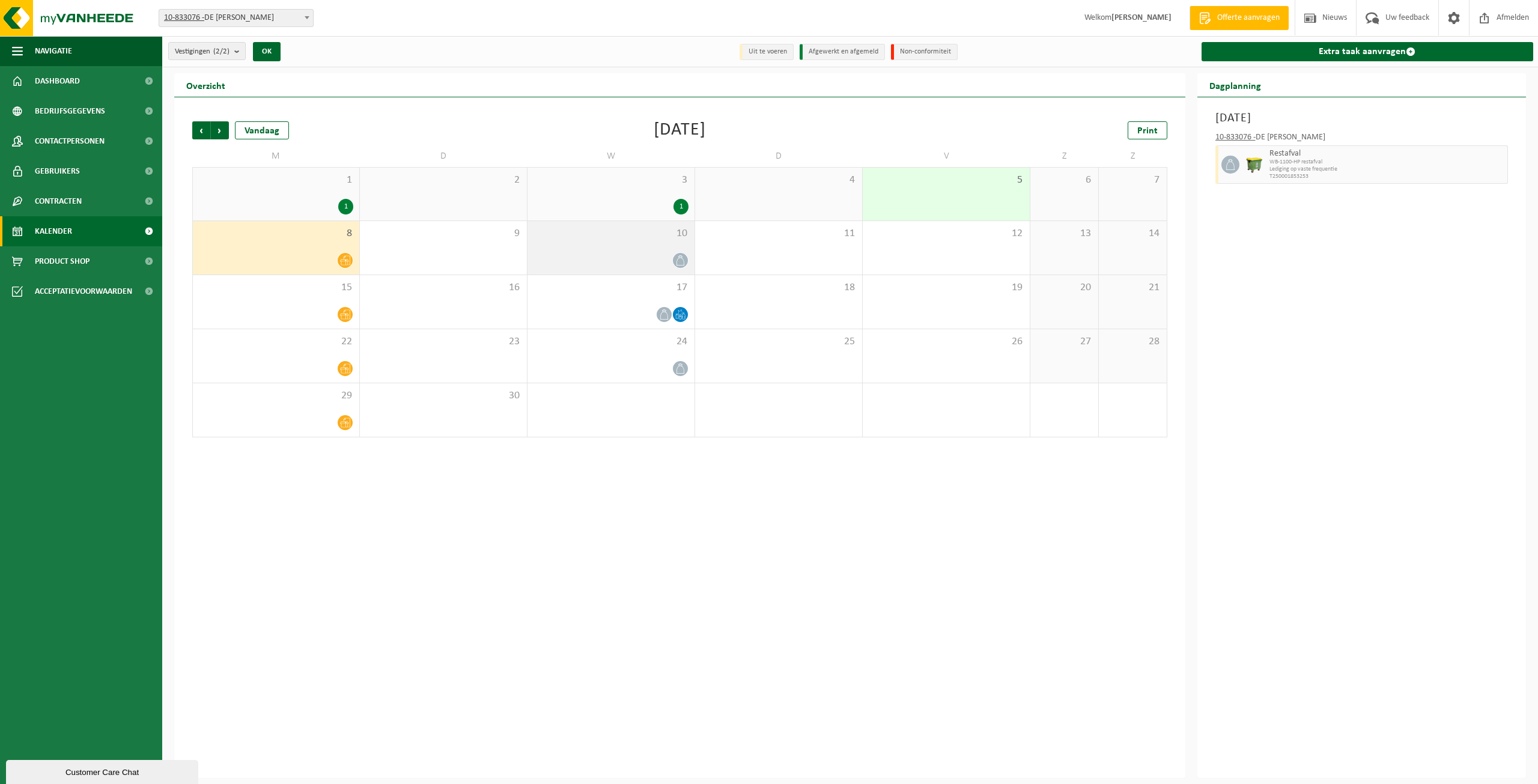
click at [617, 233] on span "10" at bounding box center [611, 233] width 155 height 13
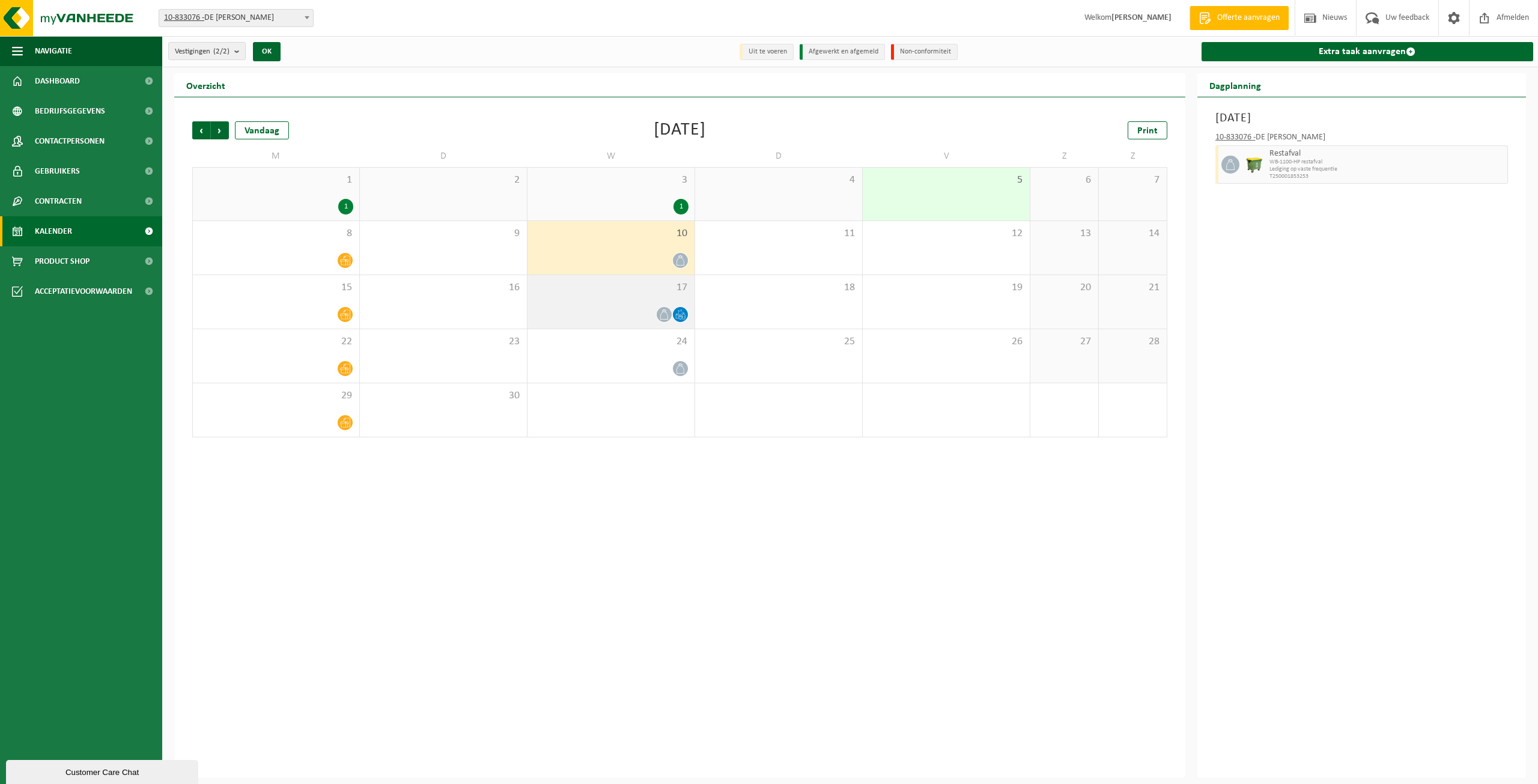
click at [640, 312] on div at bounding box center [611, 314] width 155 height 16
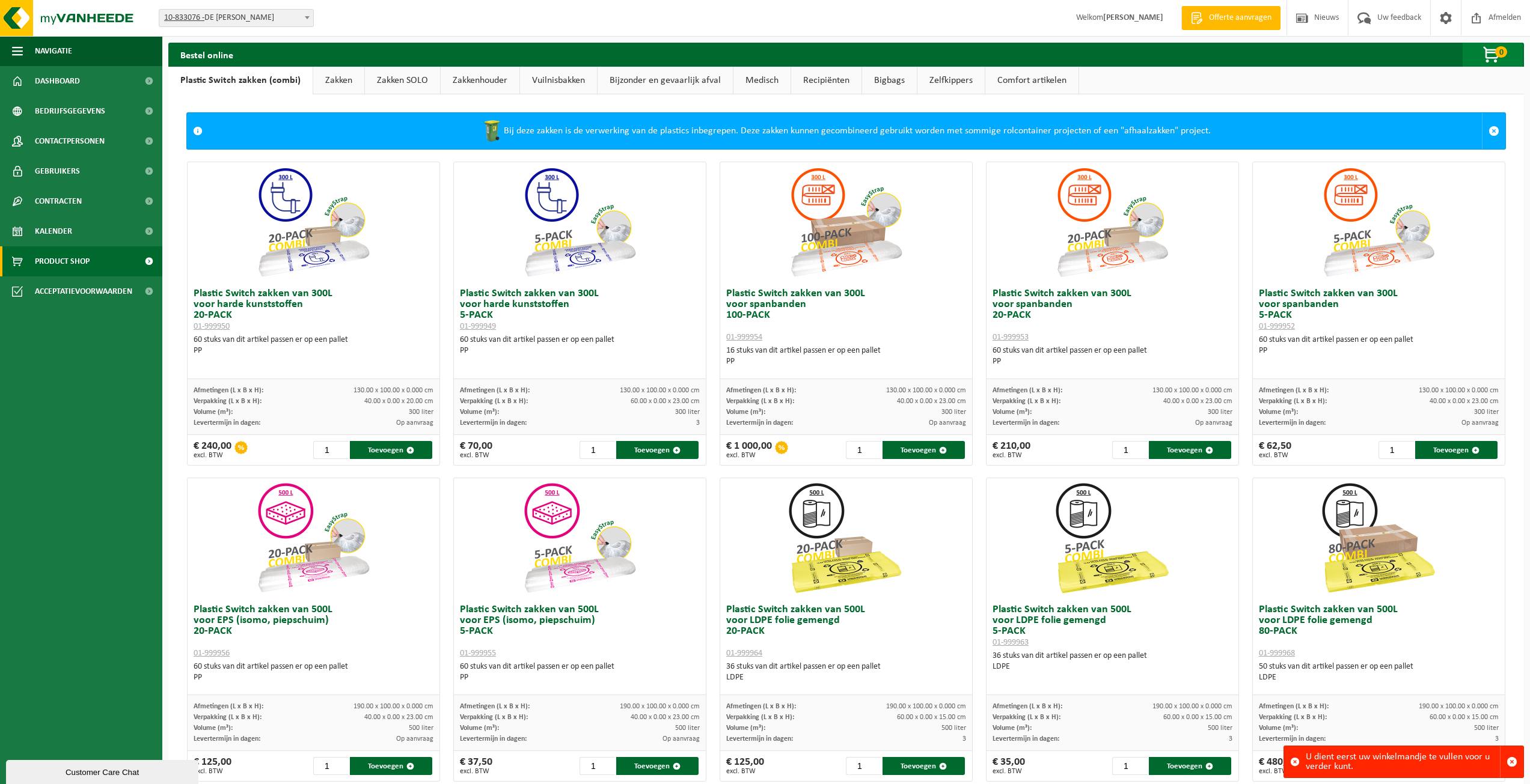
click at [1495, 47] on span "button" at bounding box center [1492, 56] width 60 height 24
click at [1495, 52] on span "0" at bounding box center [1501, 52] width 12 height 11
click at [94, 262] on link "Product Shop" at bounding box center [81, 261] width 162 height 30
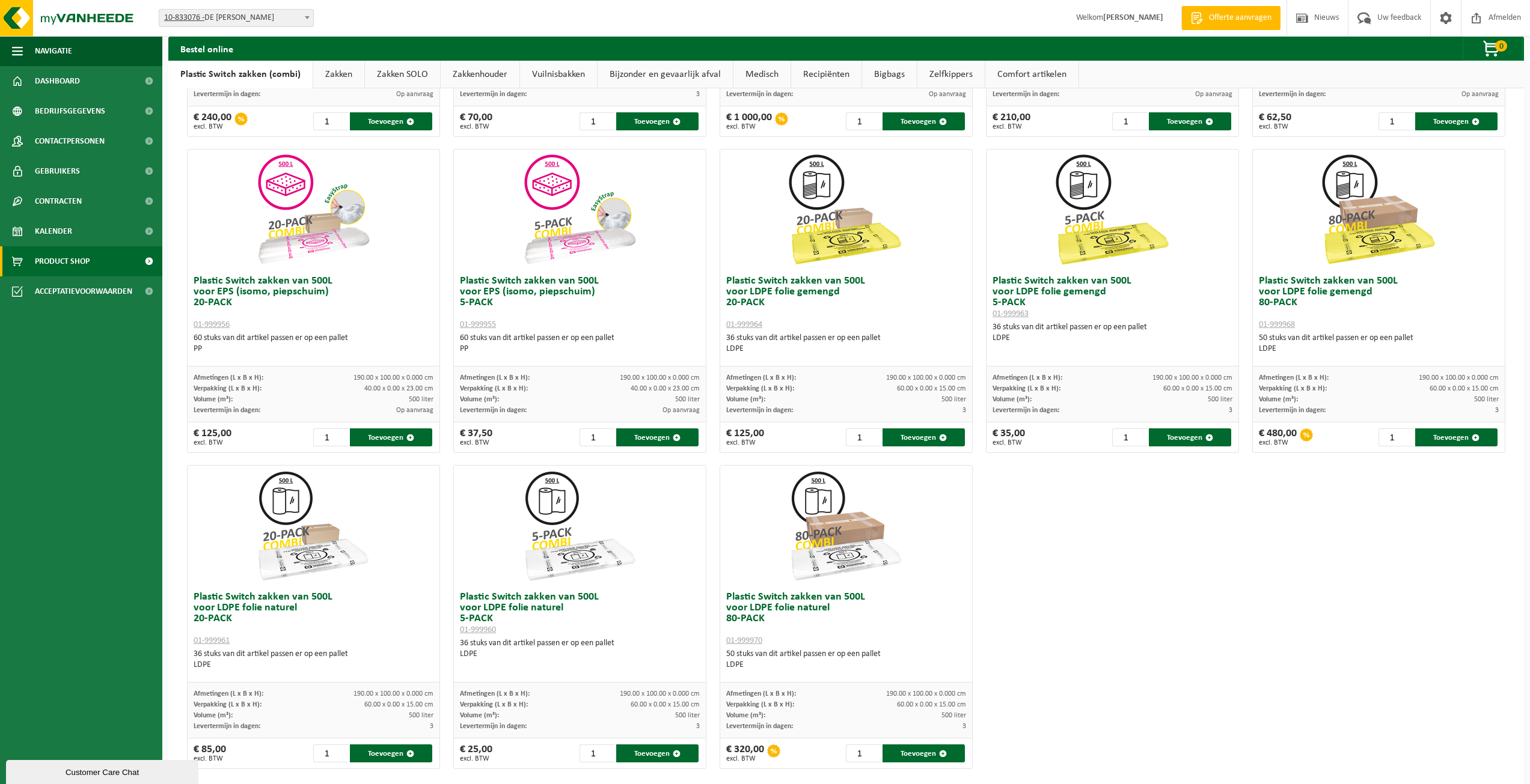
scroll to position [344, 0]
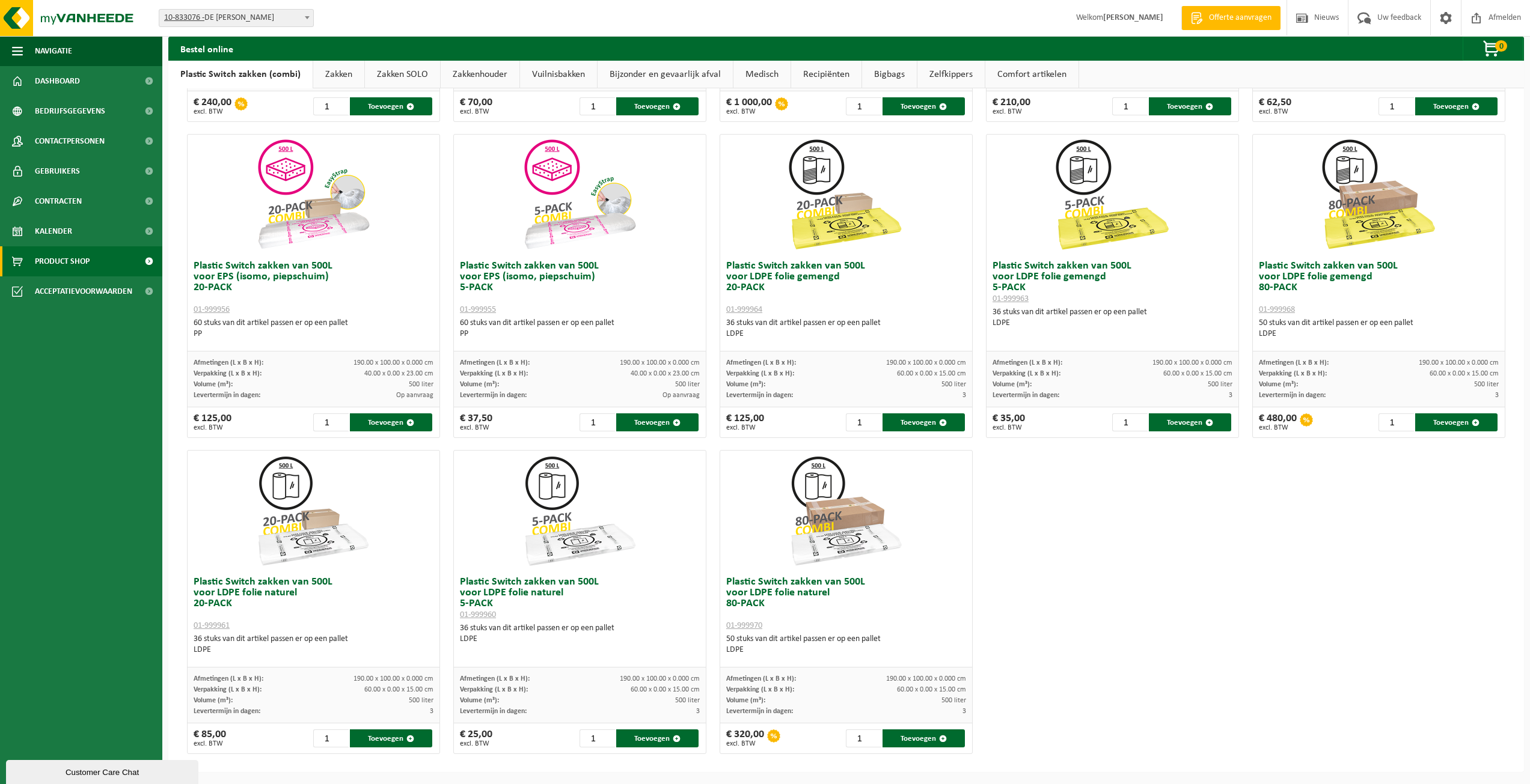
drag, startPoint x: 278, startPoint y: 538, endPoint x: 266, endPoint y: 600, distance: 63.2
click at [278, 538] on img at bounding box center [313, 511] width 120 height 120
click at [373, 747] on button "Toevoegen" at bounding box center [391, 738] width 82 height 18
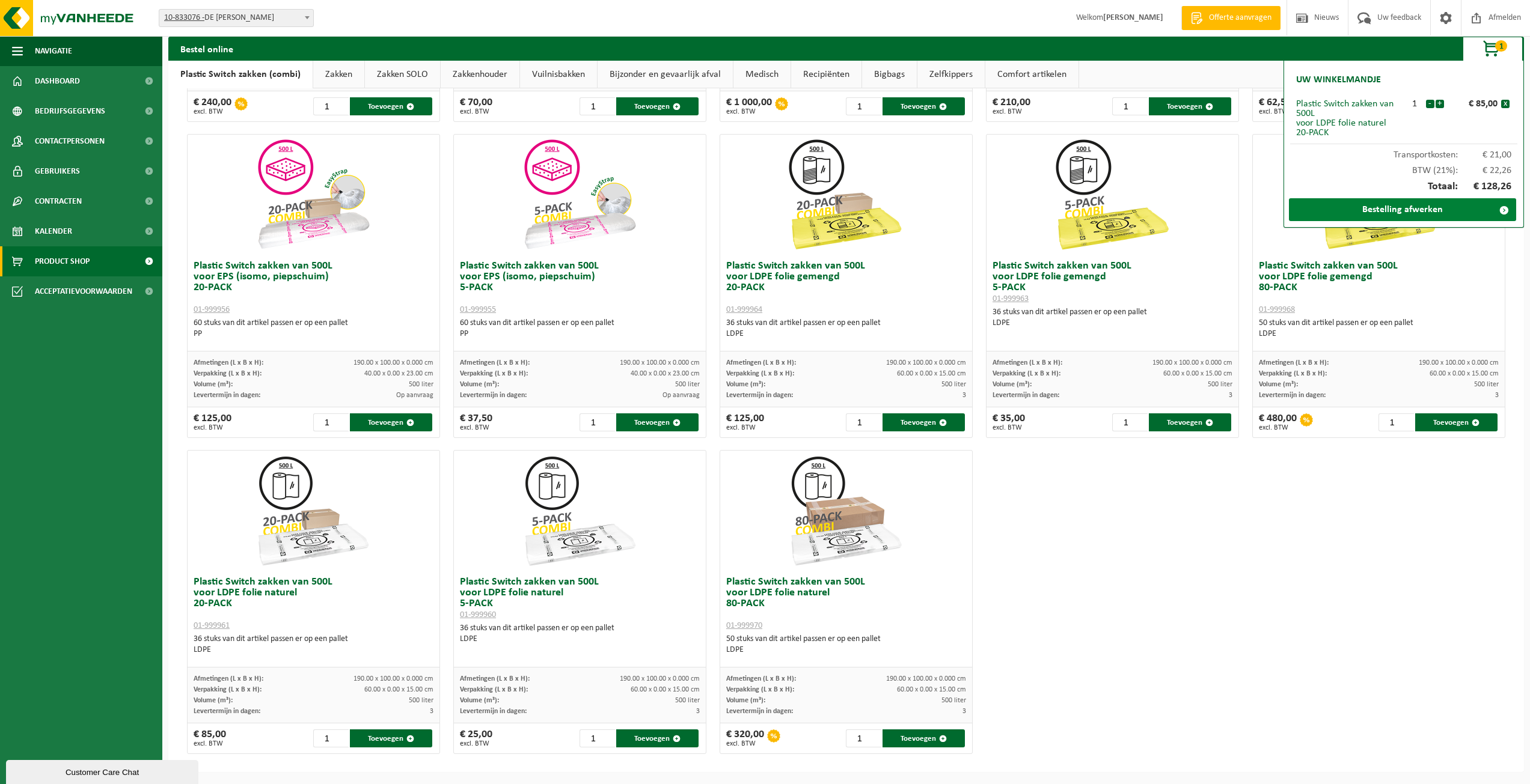
click at [1395, 201] on link "Bestelling afwerken" at bounding box center [1401, 209] width 227 height 23
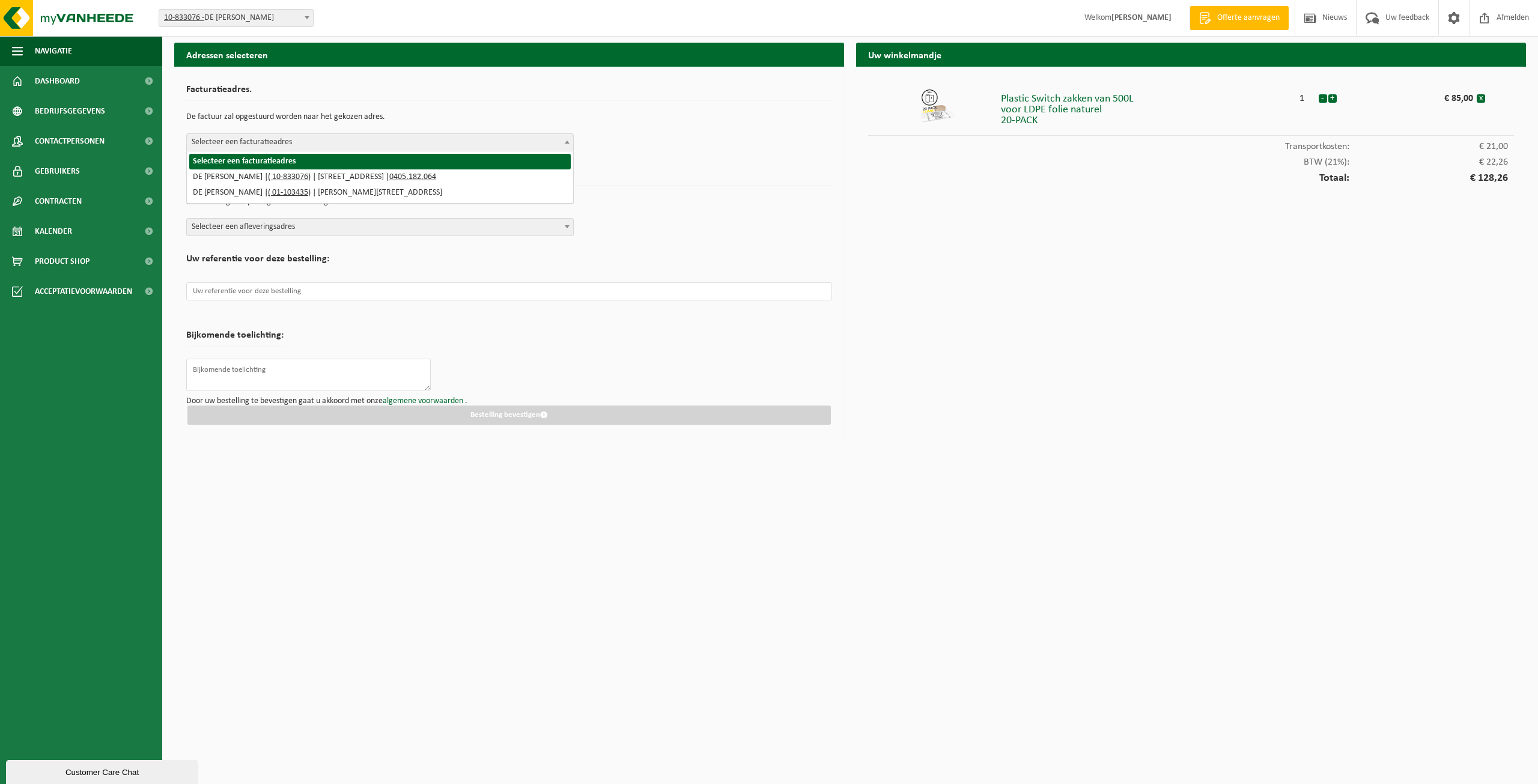
click at [309, 142] on span "Selecteer een facturatieadres" at bounding box center [379, 142] width 386 height 17
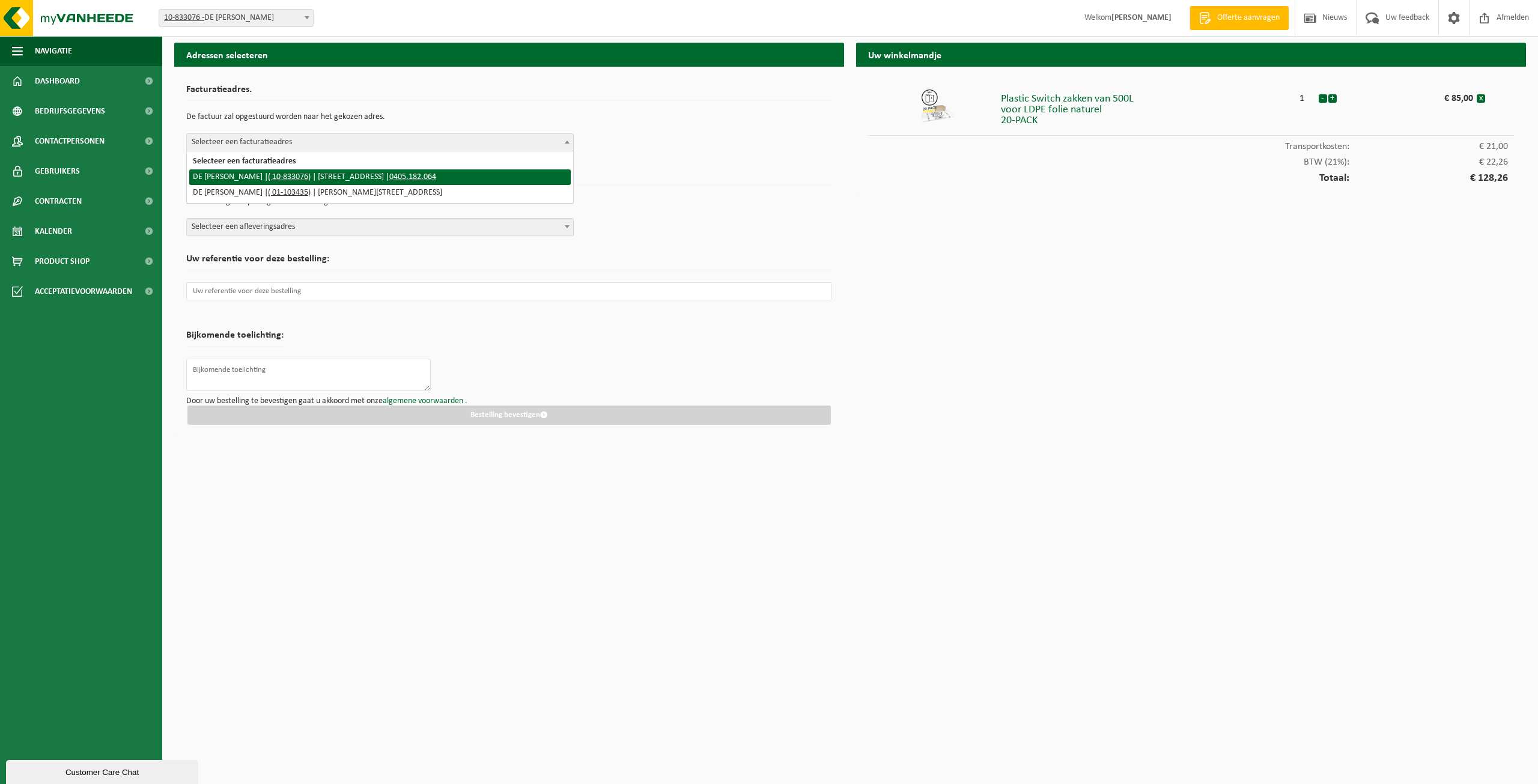
select select "89359"
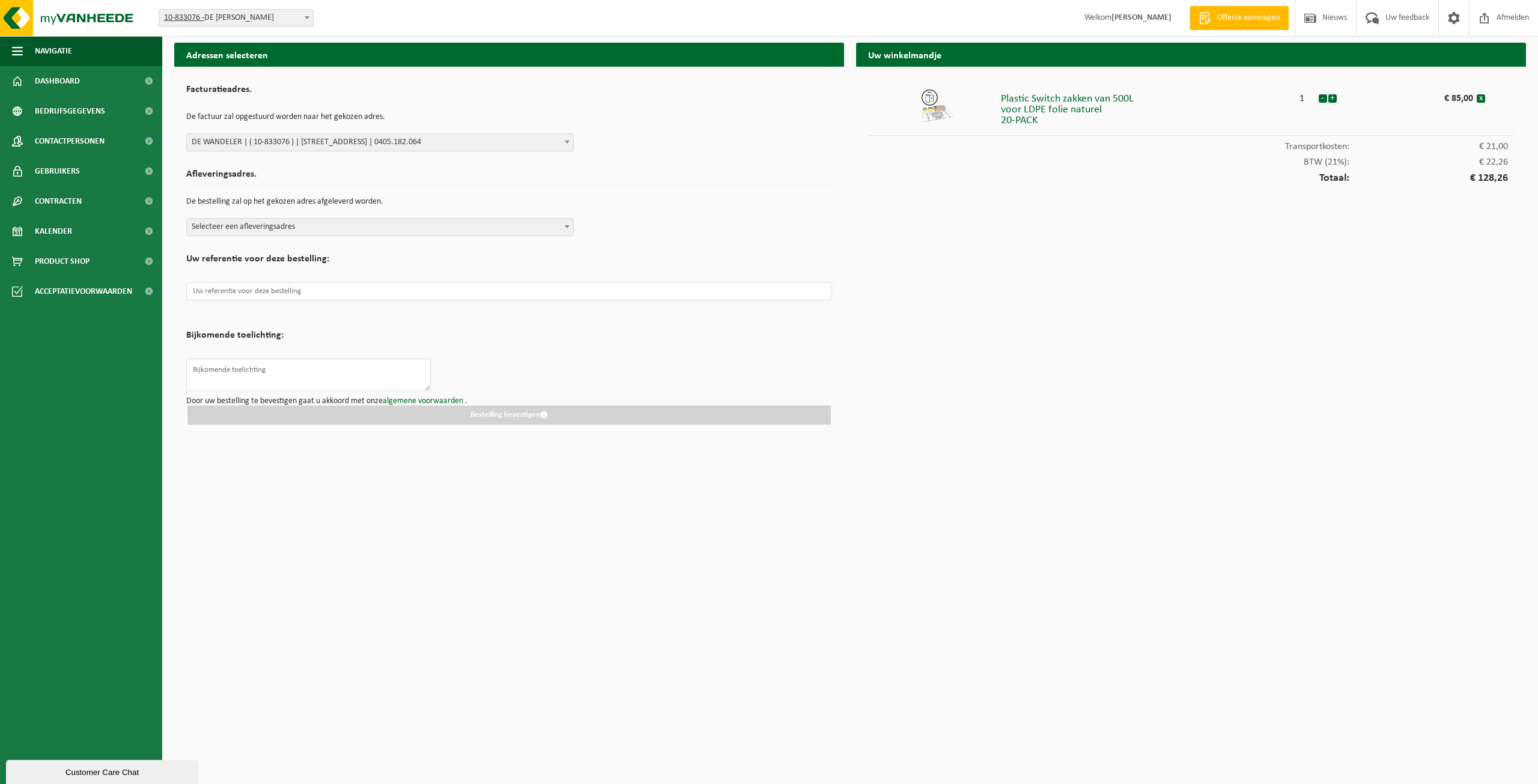
click at [229, 219] on span "Selecteer een afleveringsadres" at bounding box center [379, 227] width 386 height 17
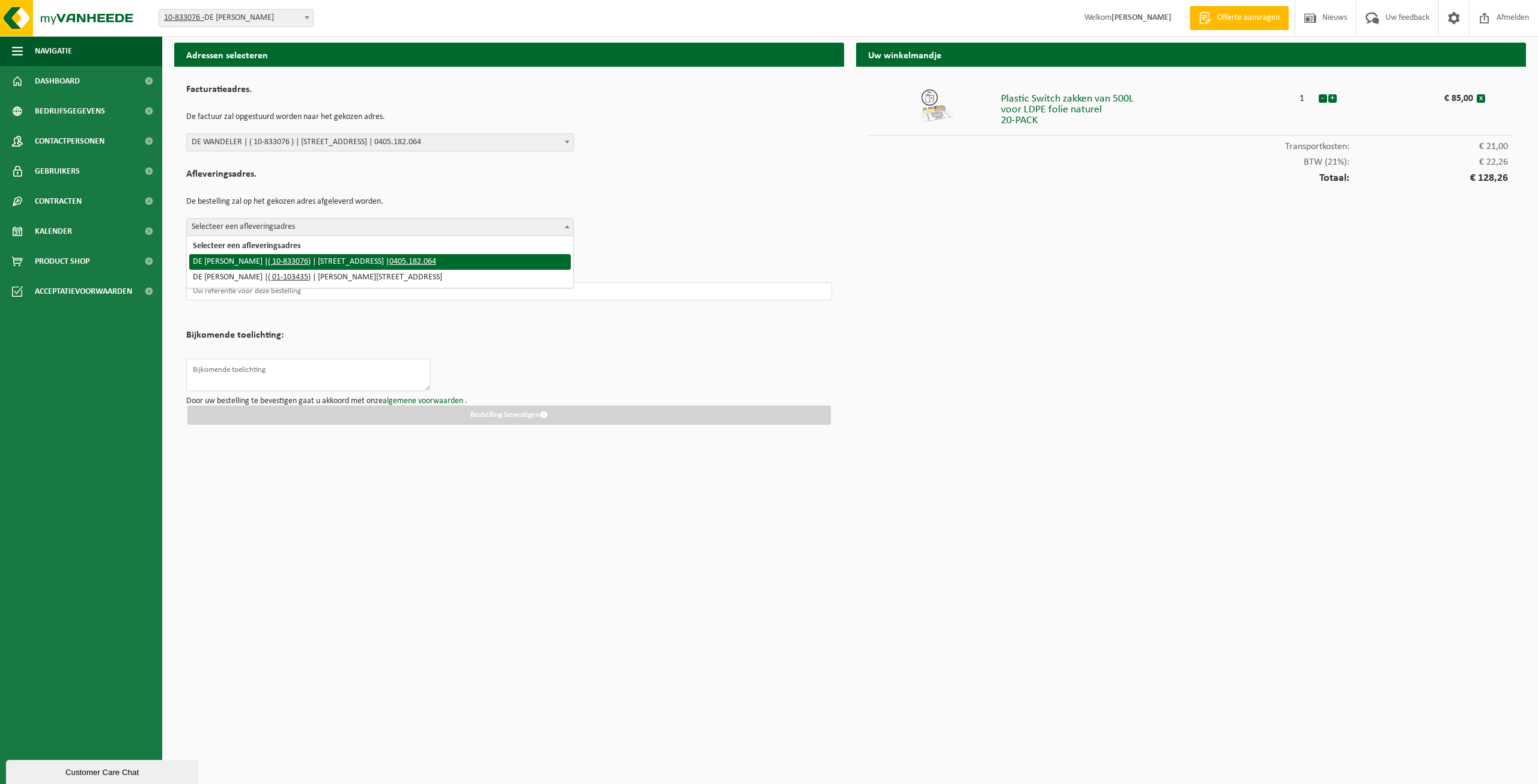
select select "89359"
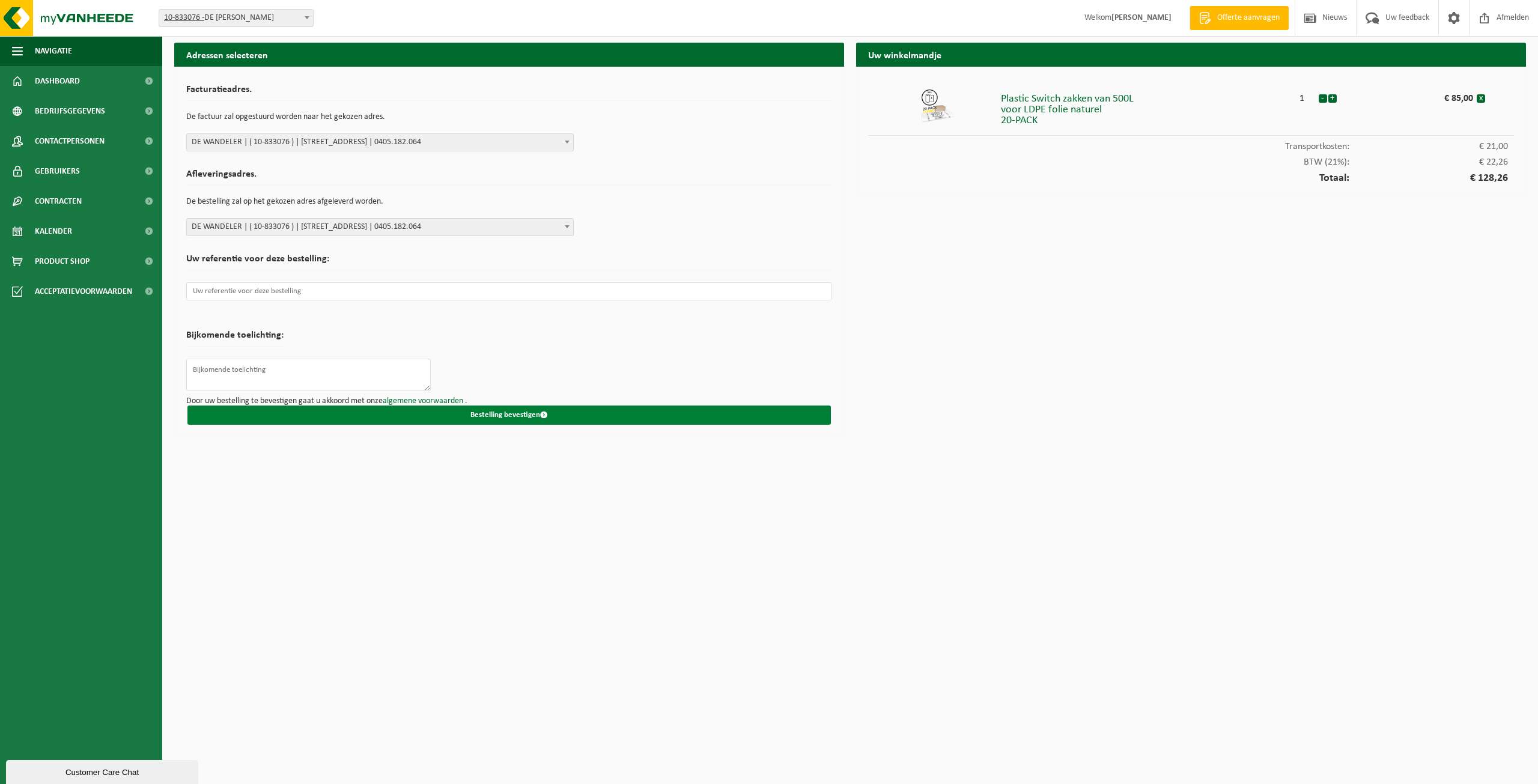
click at [472, 410] on button "Bestelling bevestigen" at bounding box center [509, 415] width 644 height 19
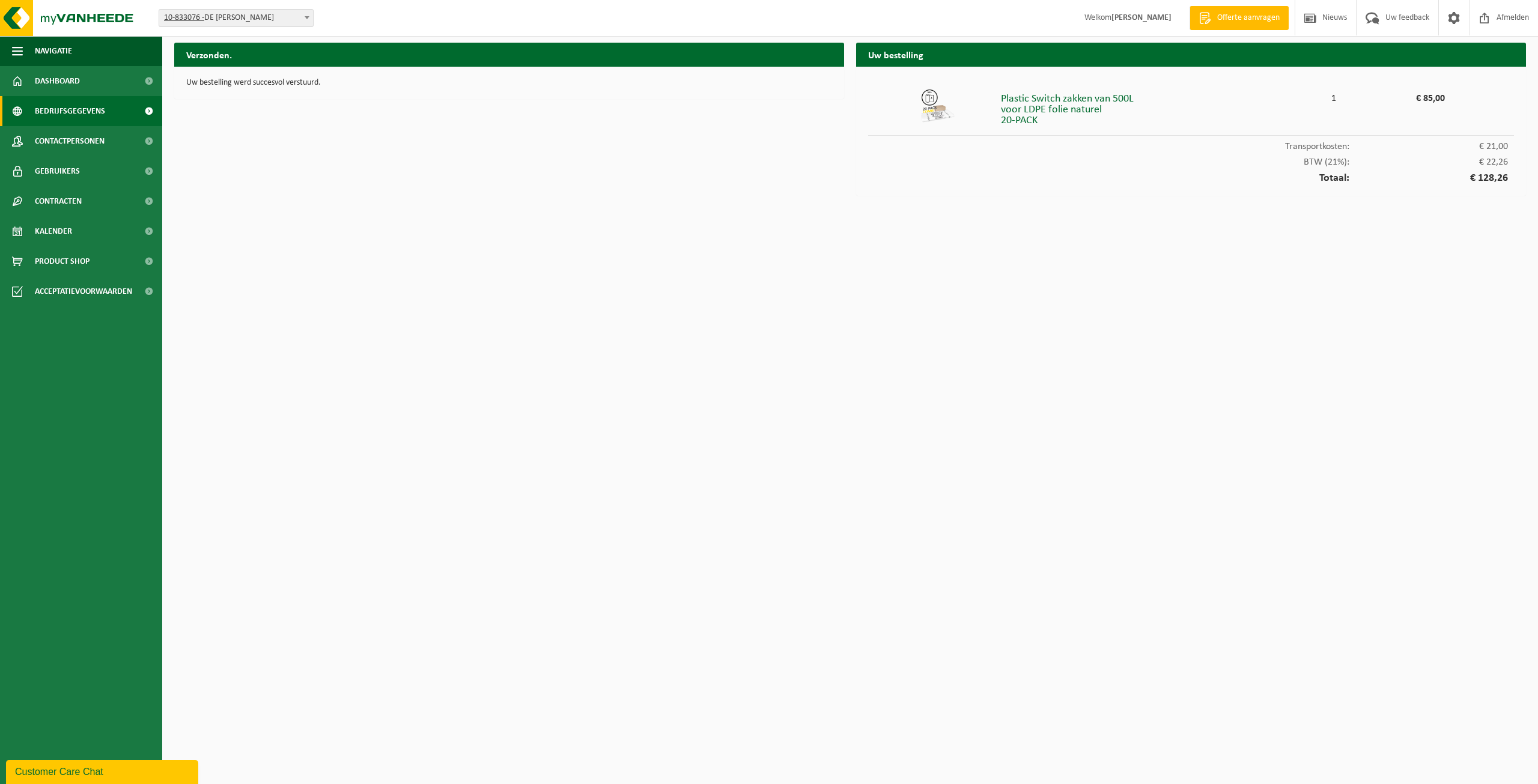
click at [77, 118] on span "Bedrijfsgegevens" at bounding box center [70, 111] width 70 height 30
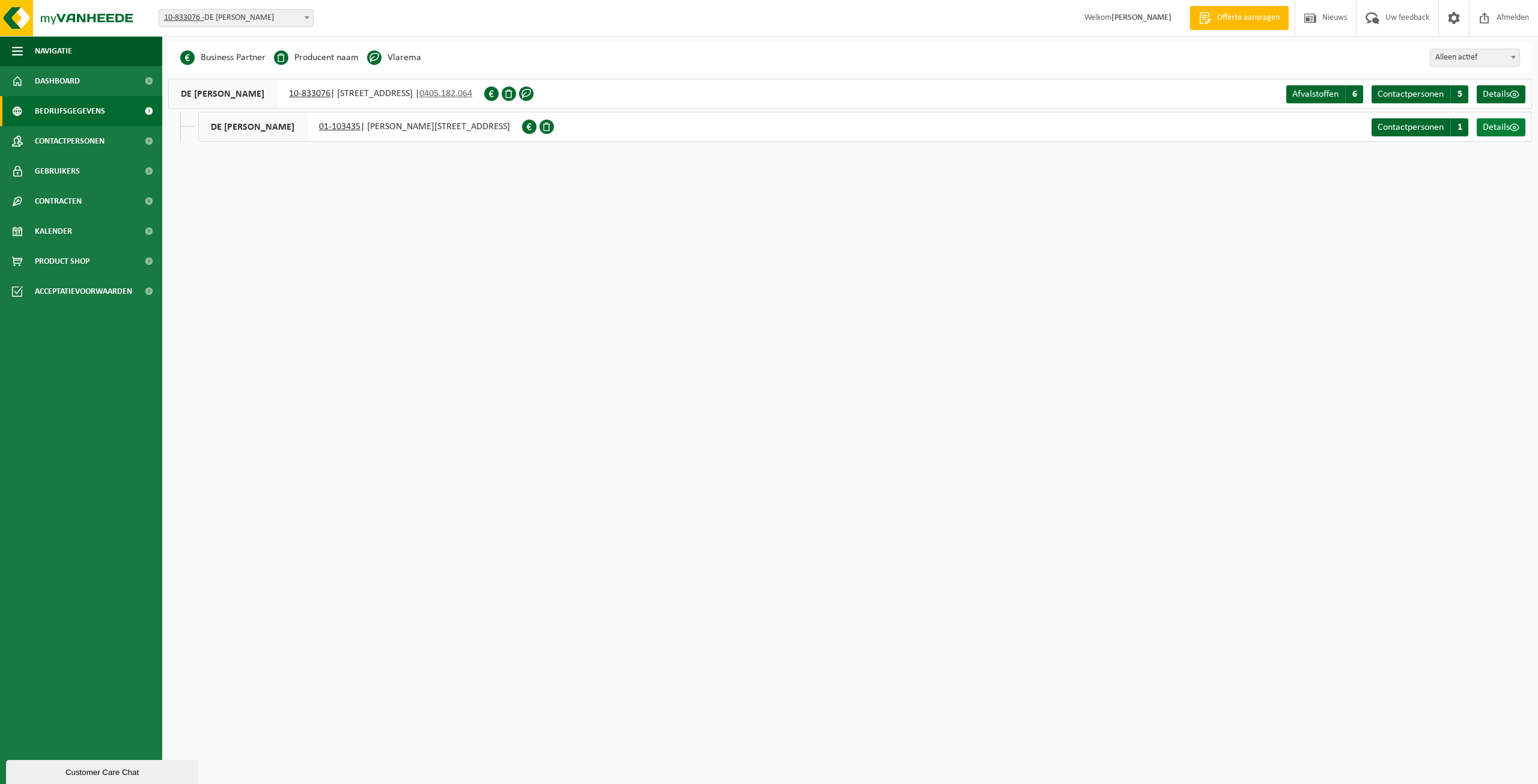
click at [1512, 126] on span at bounding box center [1515, 127] width 9 height 9
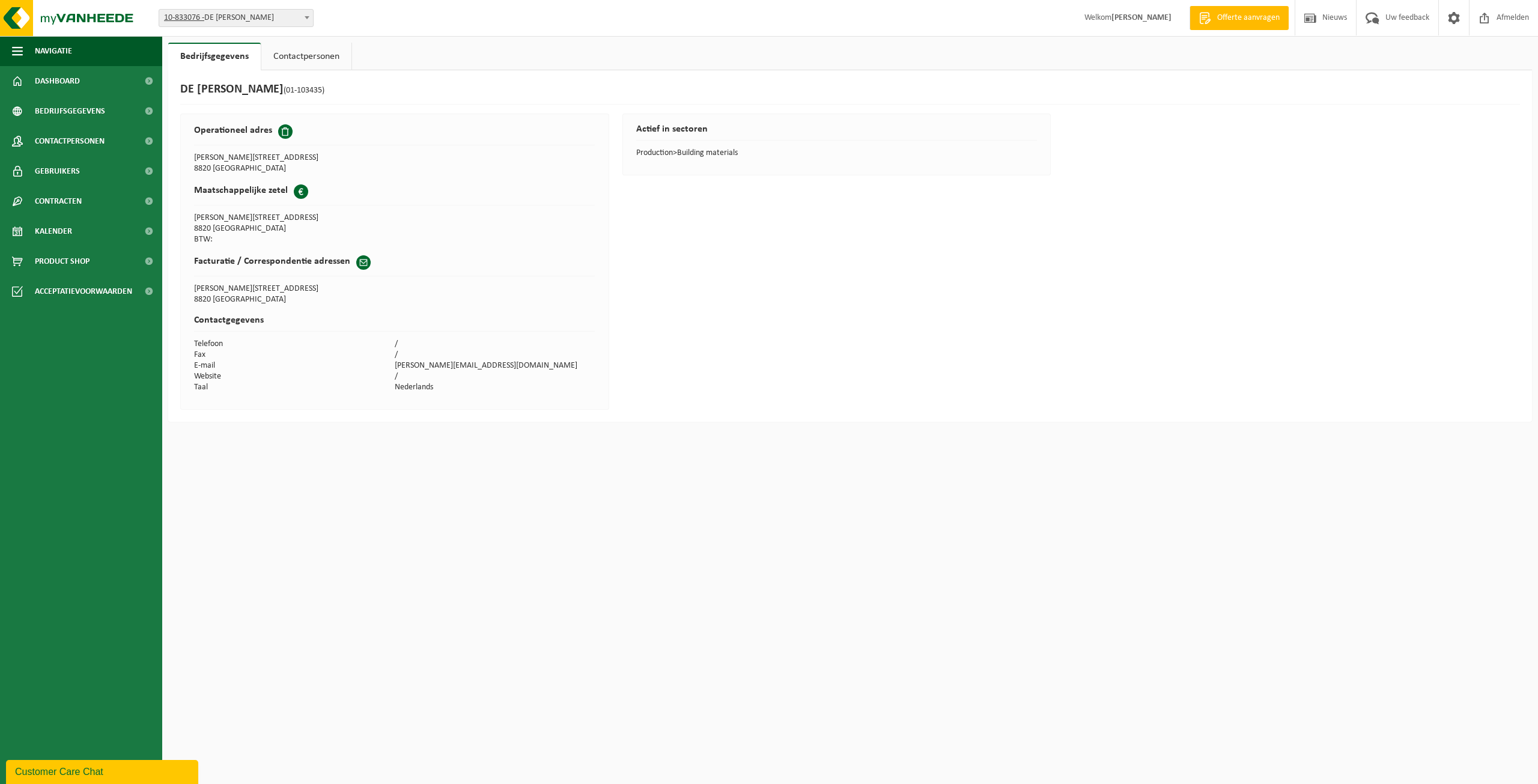
click at [257, 62] on link "Bedrijfsgegevens" at bounding box center [214, 56] width 92 height 27
click at [270, 58] on link "Contactpersonen" at bounding box center [306, 56] width 90 height 27
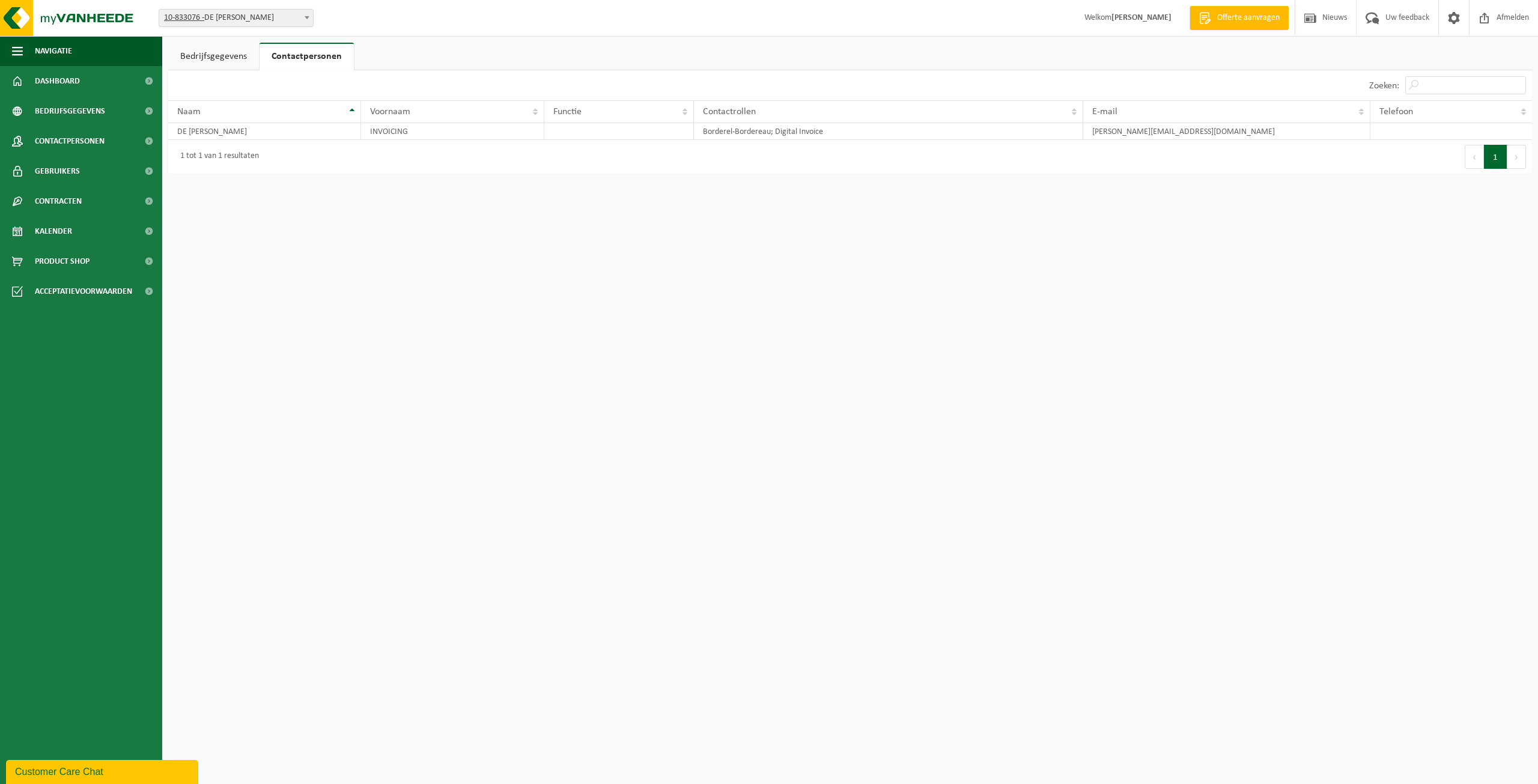
click at [220, 58] on link "Bedrijfsgegevens" at bounding box center [213, 56] width 91 height 27
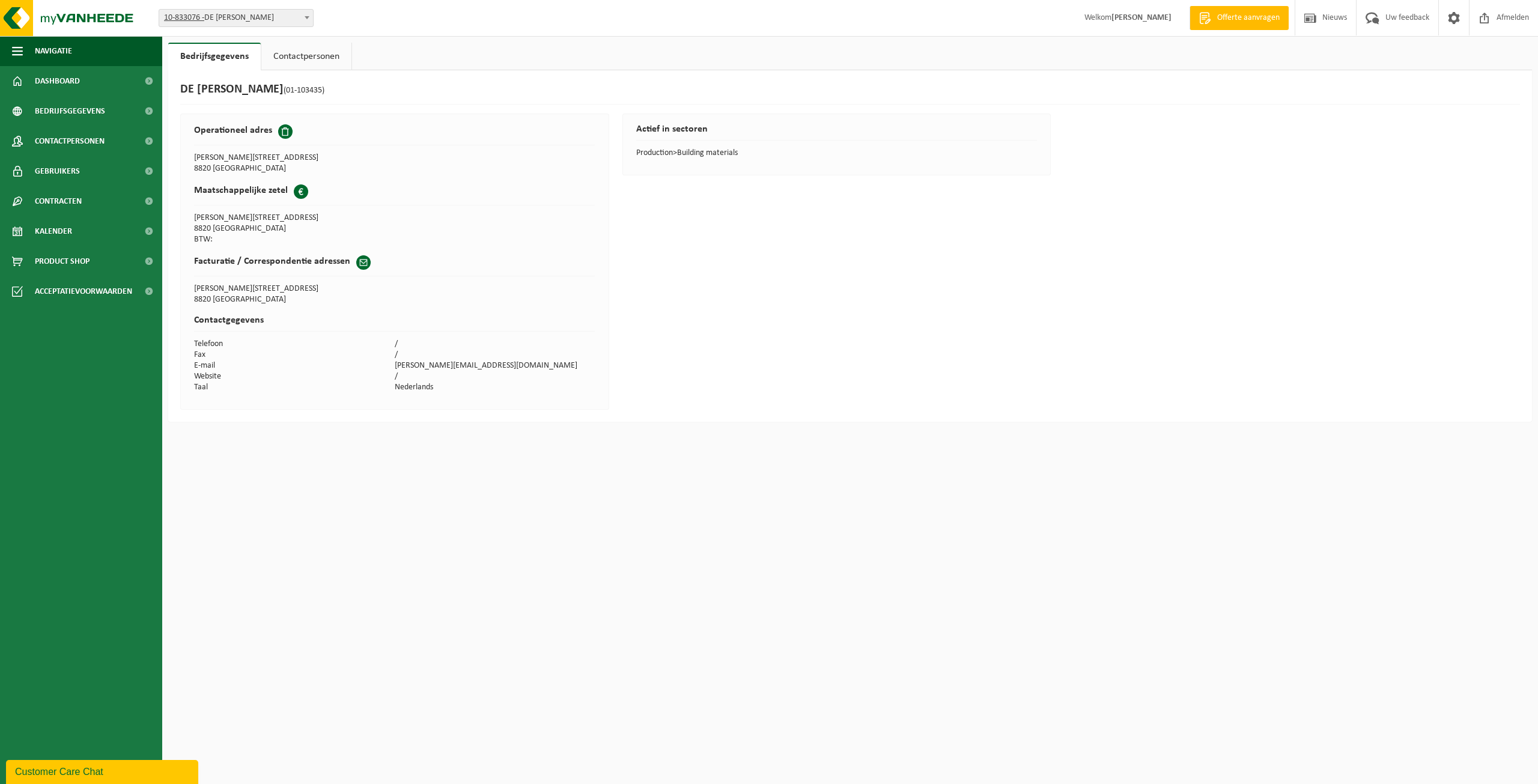
click at [276, 54] on link "Contactpersonen" at bounding box center [306, 56] width 90 height 27
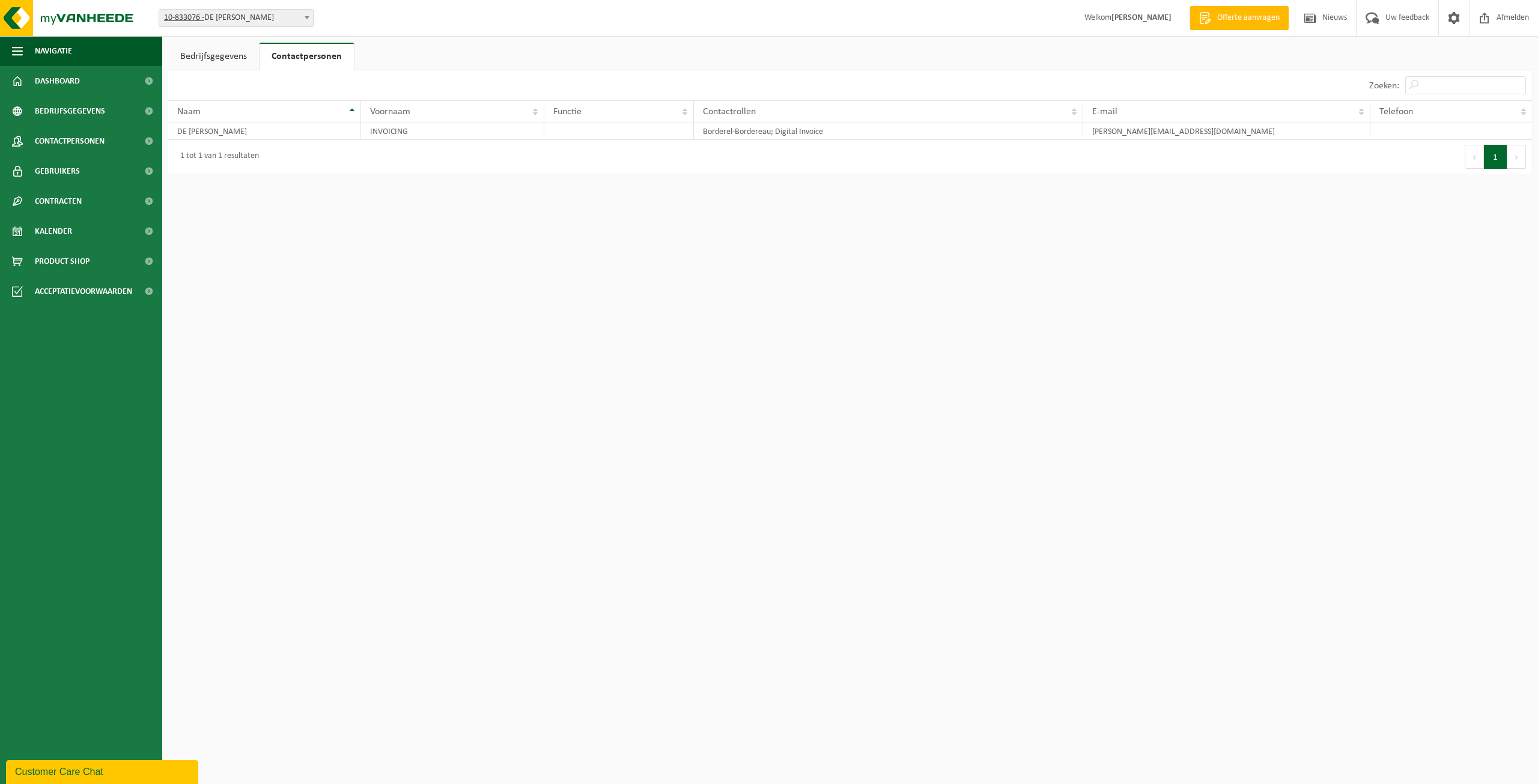
click at [215, 56] on link "Bedrijfsgegevens" at bounding box center [213, 56] width 91 height 27
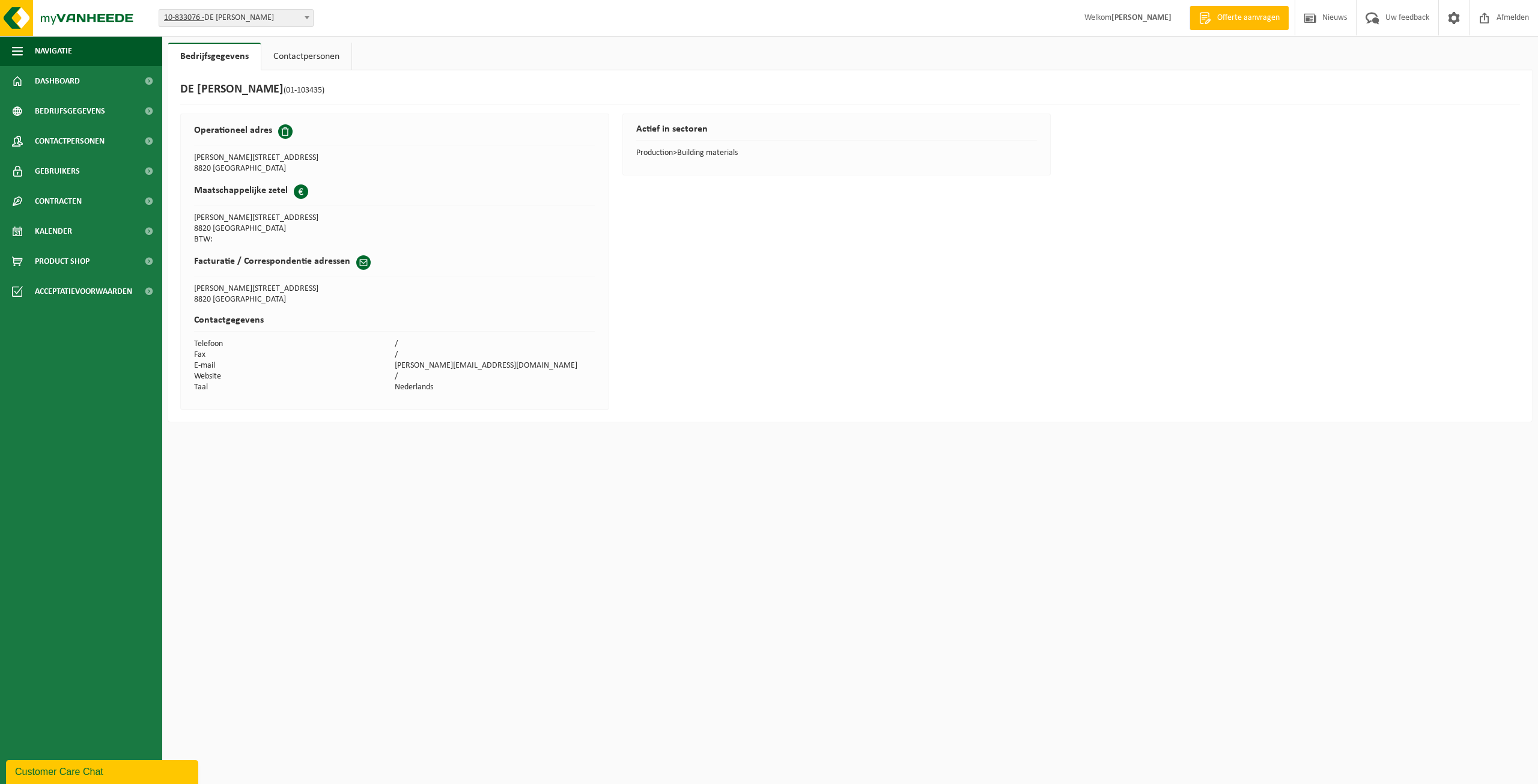
click at [260, 56] on ul "Bedrijfsgegevens Contactpersonen" at bounding box center [850, 56] width 1364 height 27
click at [283, 132] on span at bounding box center [286, 132] width 15 height 15
click at [283, 153] on td "[PERSON_NAME][STREET_ADDRESS]" at bounding box center [294, 158] width 201 height 11
click at [288, 199] on div "Maatschappelijke zetel" at bounding box center [394, 195] width 401 height 21
click at [255, 191] on h2 "Maatschappelijke zetel" at bounding box center [241, 191] width 94 height 12
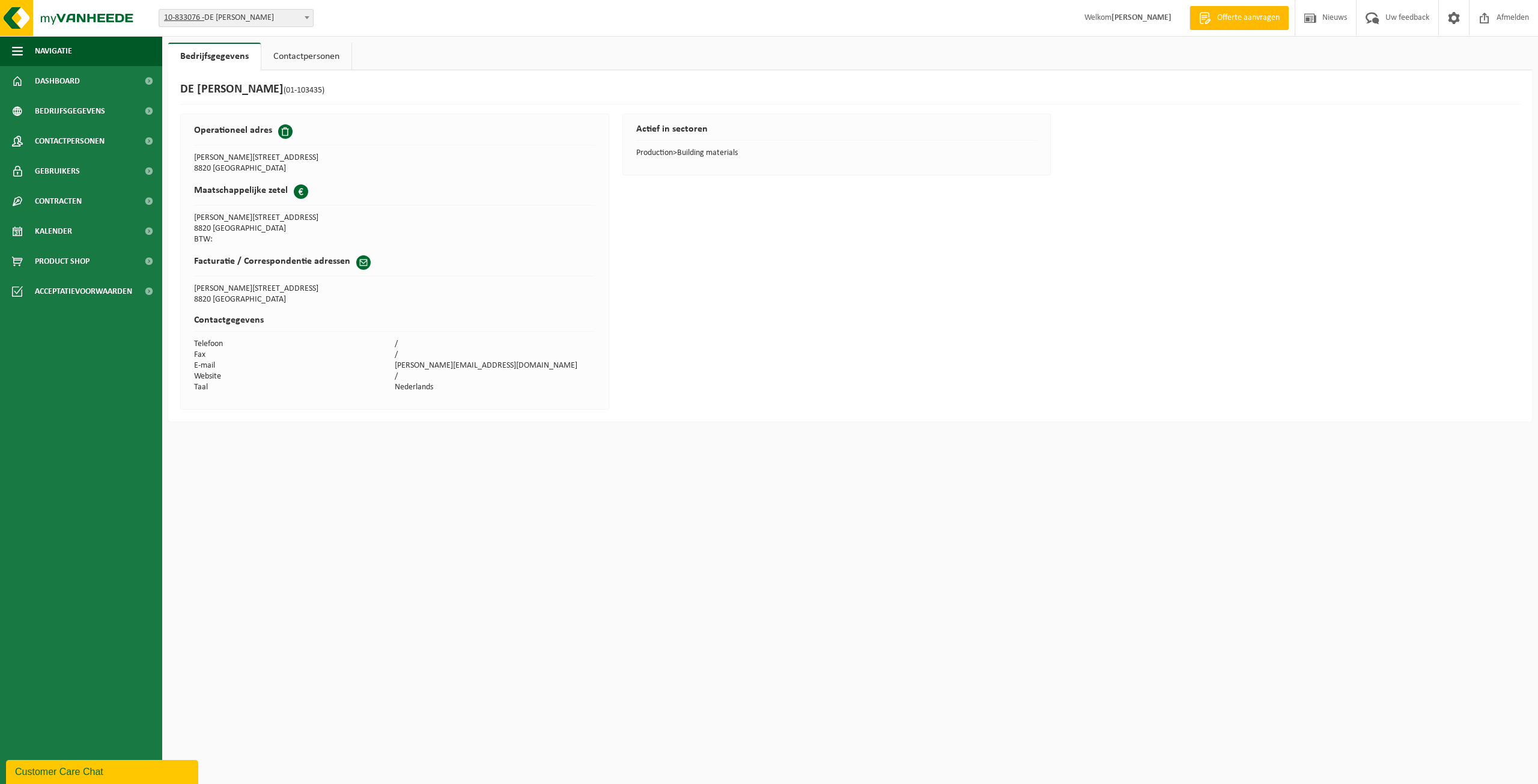
click at [260, 151] on th "Operationeel adres" at bounding box center [394, 134] width 401 height 35
click at [287, 126] on span at bounding box center [286, 132] width 15 height 15
click at [287, 128] on span at bounding box center [286, 132] width 15 height 15
click at [286, 128] on span at bounding box center [286, 132] width 15 height 15
click at [303, 55] on link "Contactpersonen" at bounding box center [306, 56] width 90 height 27
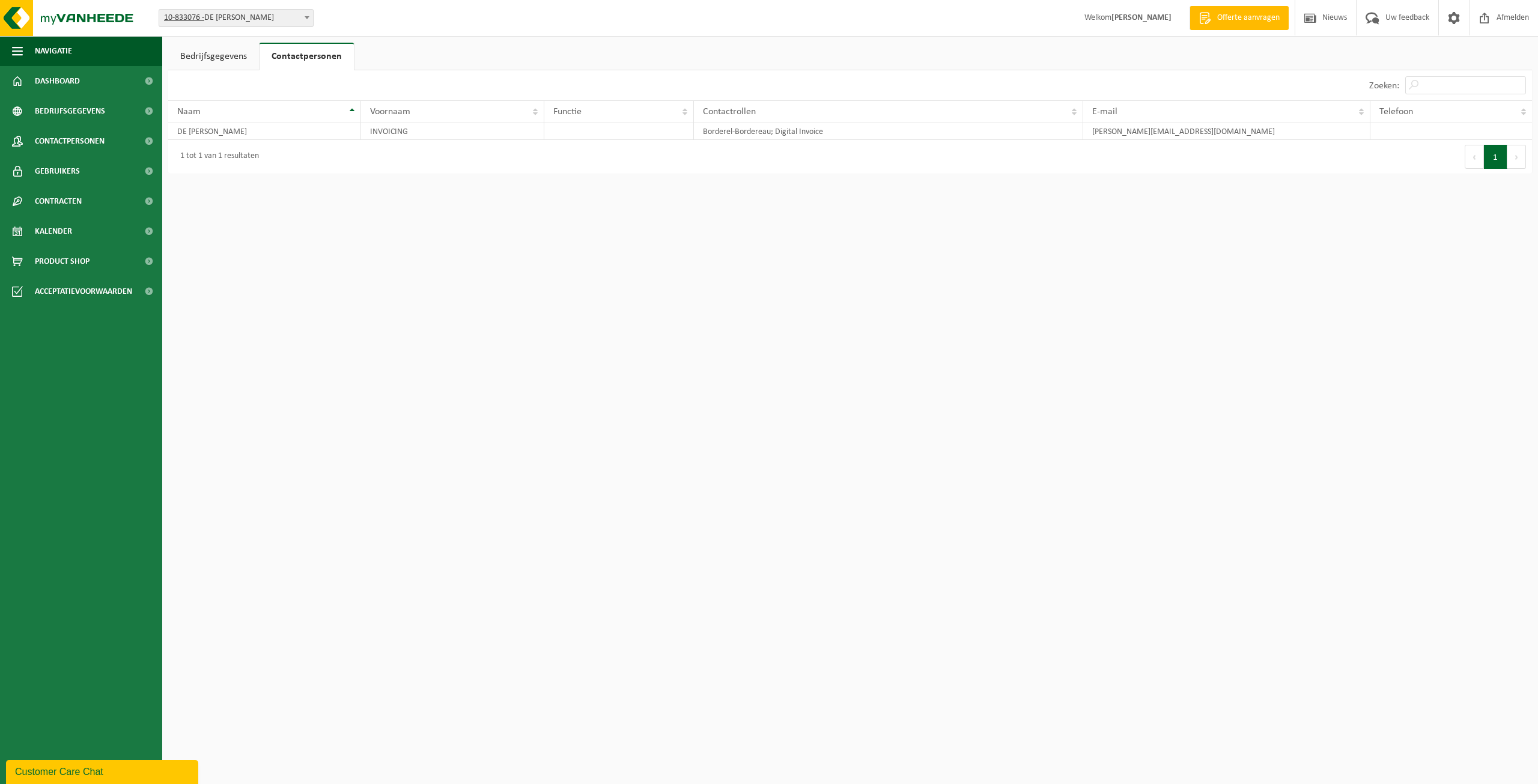
click at [209, 54] on link "Bedrijfsgegevens" at bounding box center [213, 56] width 91 height 27
